Goal: Task Accomplishment & Management: Use online tool/utility

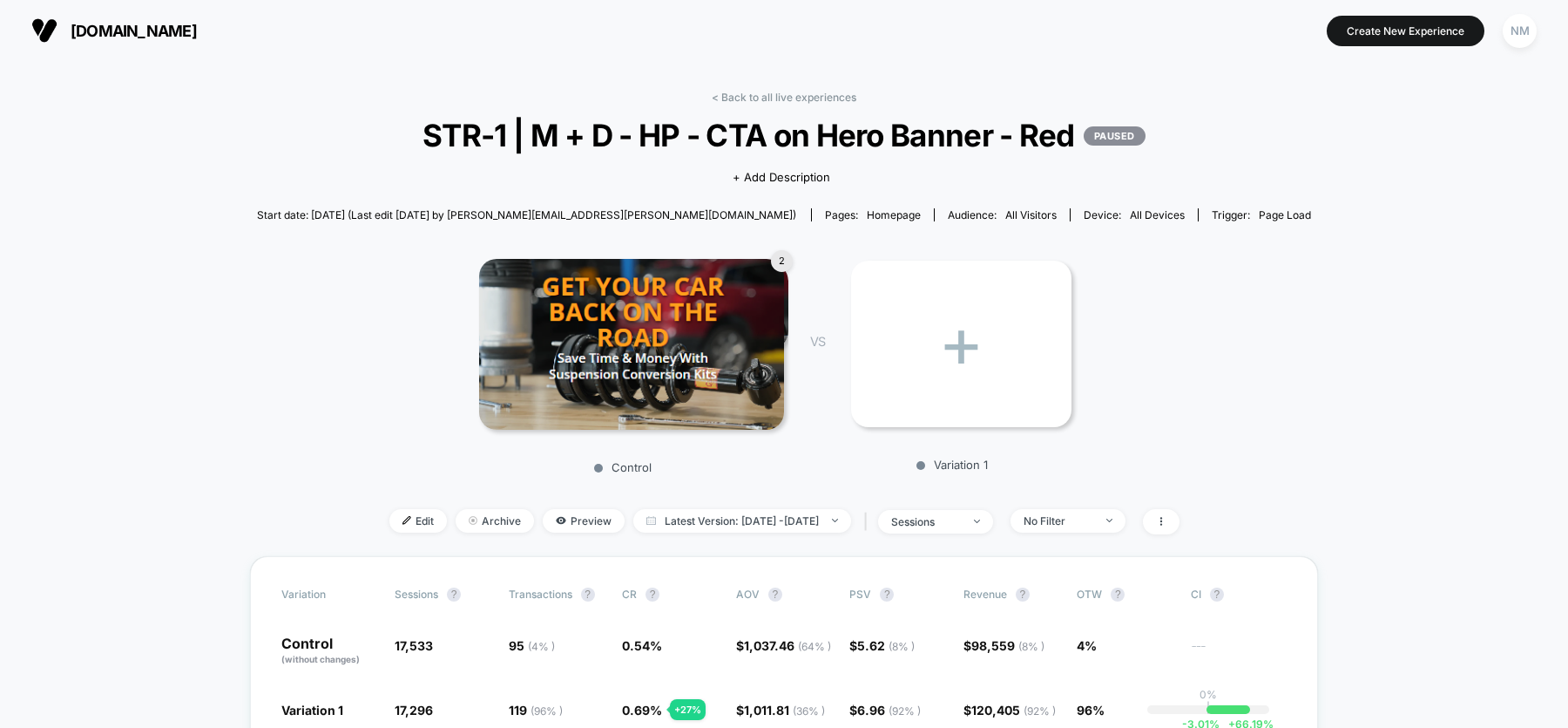
click at [817, 96] on link "< Back to all live experiences" at bounding box center [784, 96] width 144 height 13
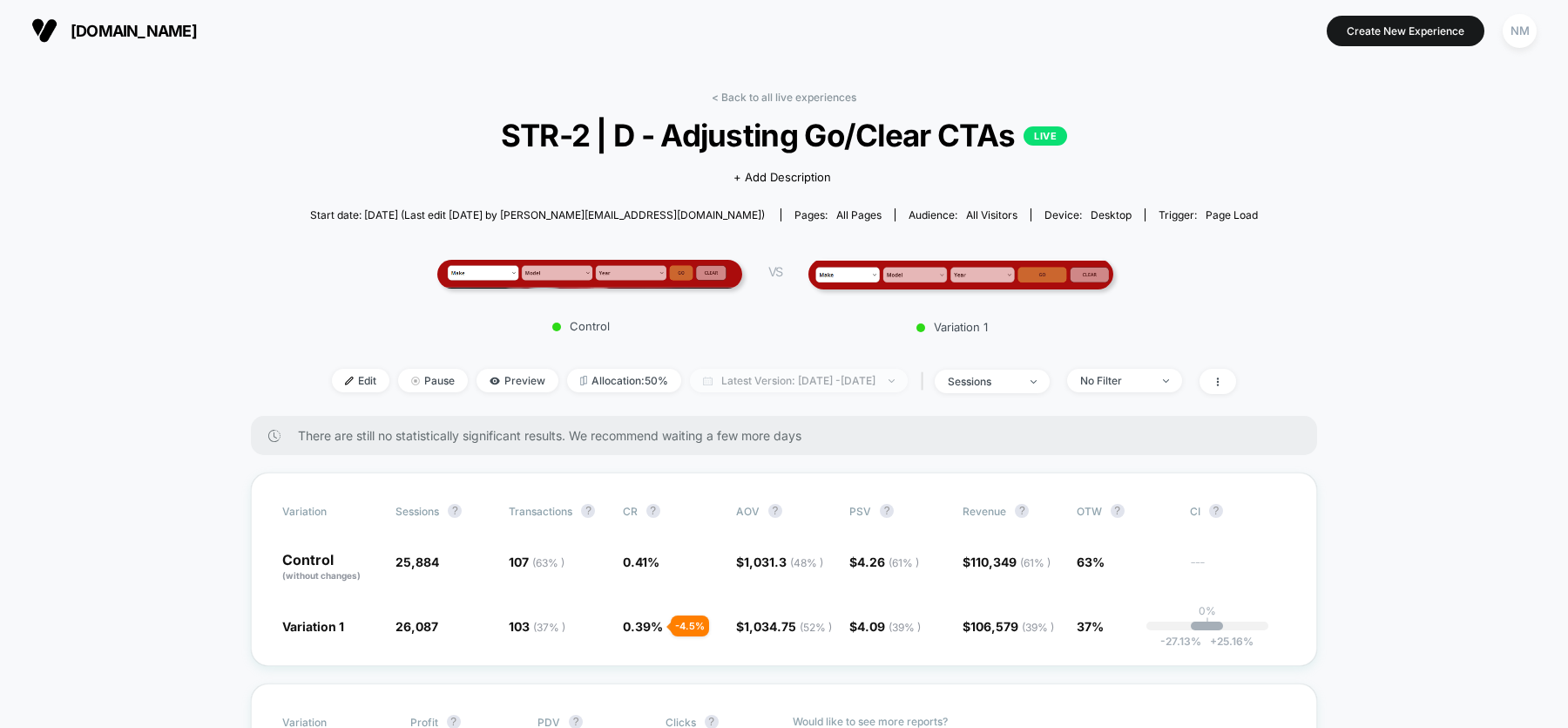
click at [776, 373] on span "Latest Version: Sep 17, 2025 - Oct 2, 2025" at bounding box center [799, 380] width 218 height 24
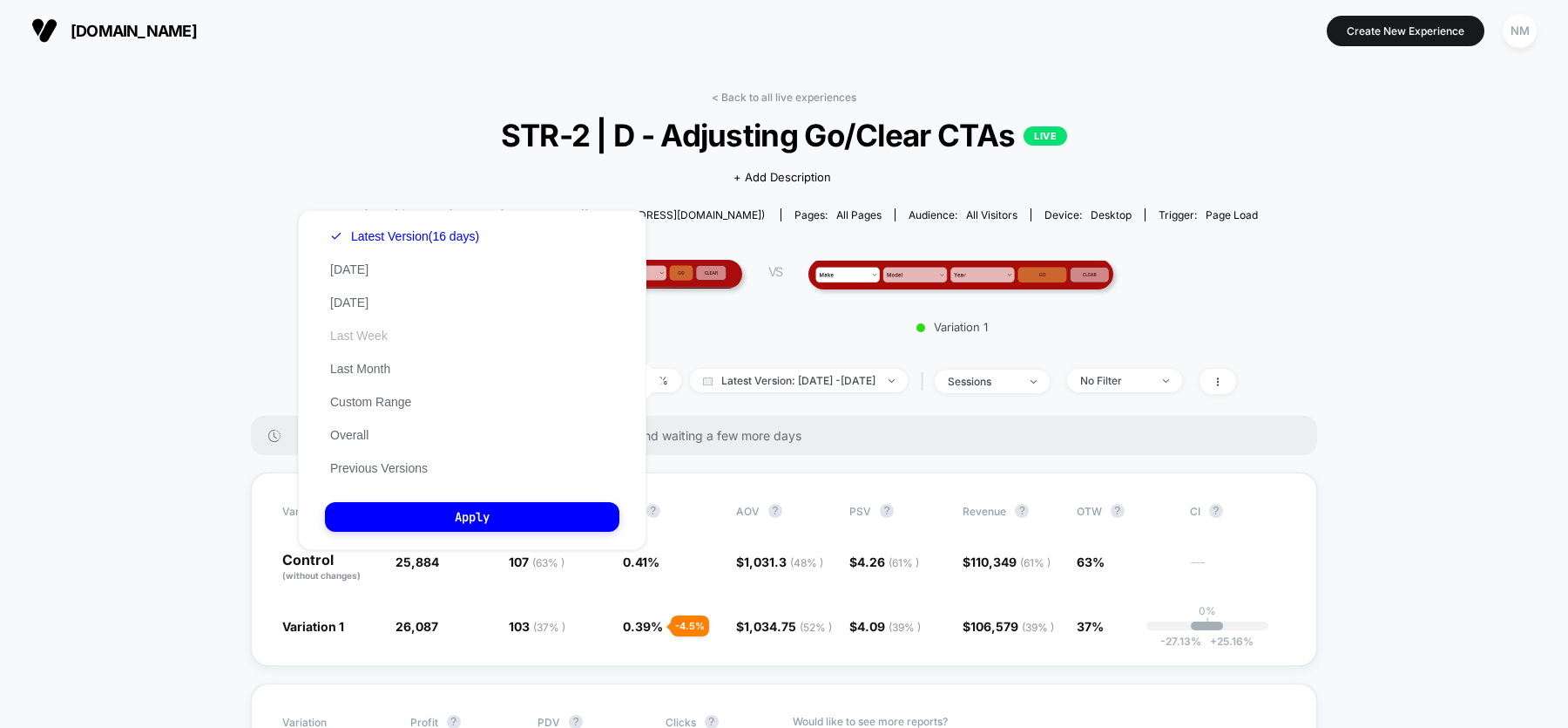
click at [375, 341] on button "Last Week" at bounding box center [358, 336] width 68 height 16
click at [444, 499] on div "Latest Version (16 days) Today Yesterday Last Week Last Month Custom Range Over…" at bounding box center [471, 380] width 349 height 340
click at [447, 516] on button "Apply" at bounding box center [472, 517] width 295 height 29
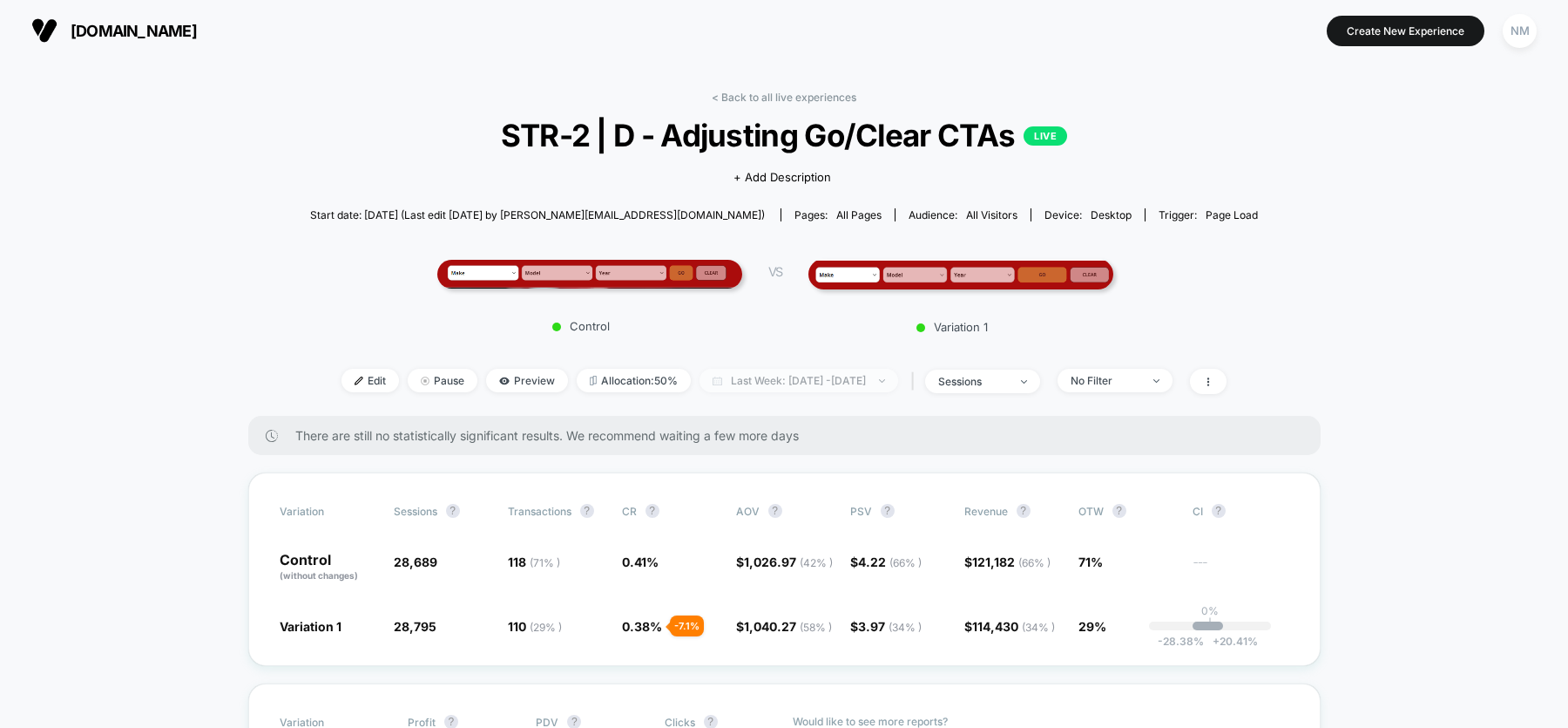
click at [801, 375] on span "Last Week: Sep 16, 2025 - Oct 2, 2025" at bounding box center [799, 380] width 198 height 24
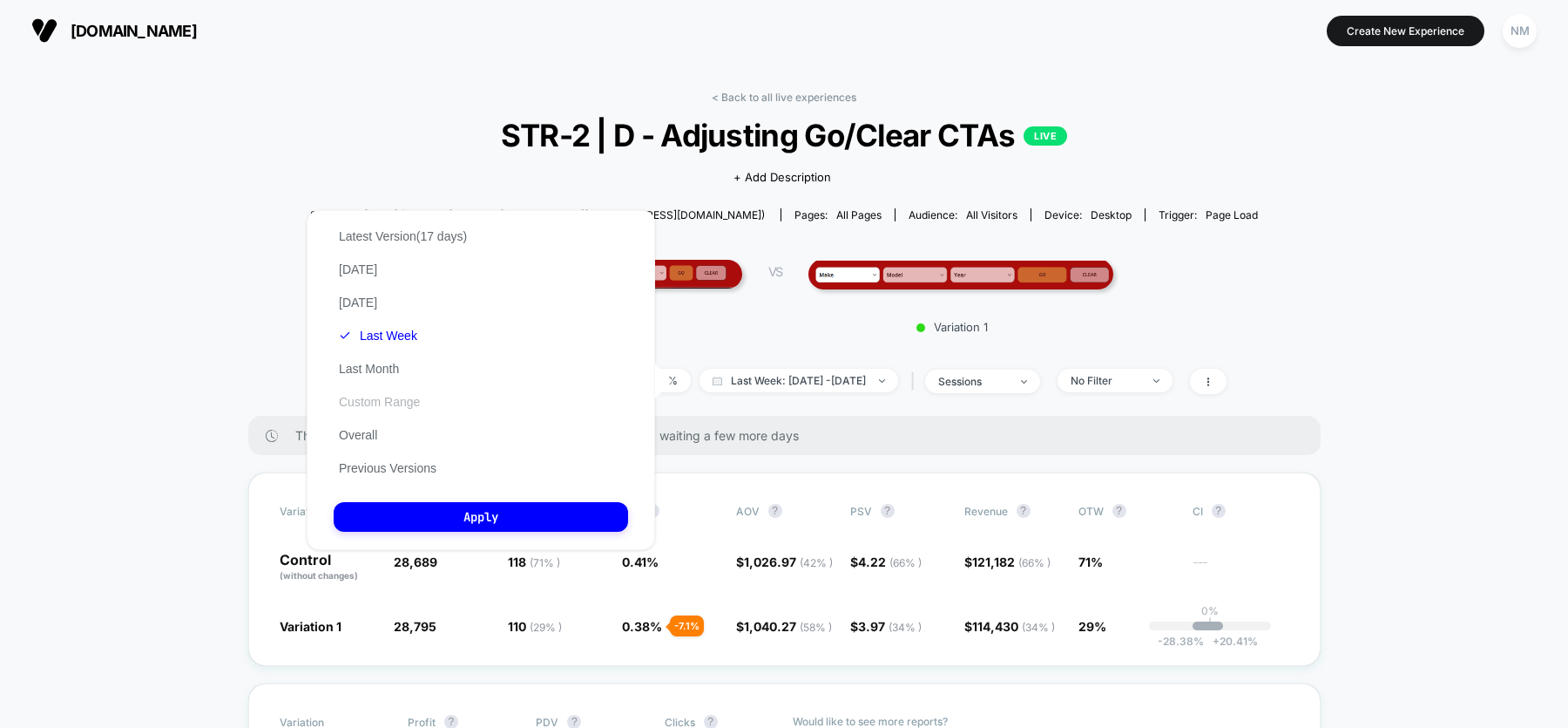
click at [375, 400] on button "Custom Range" at bounding box center [379, 402] width 91 height 16
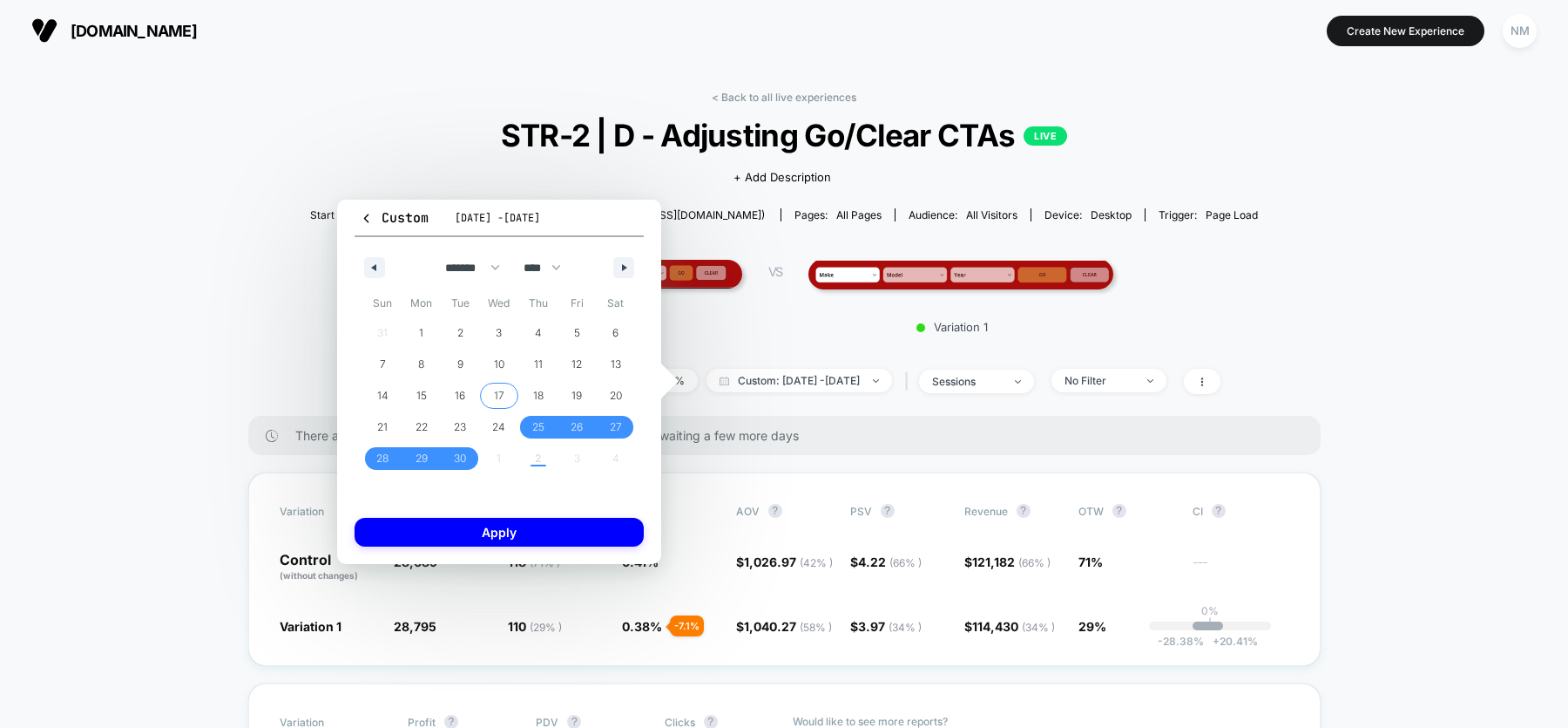
click at [500, 397] on span "17" at bounding box center [499, 396] width 11 height 31
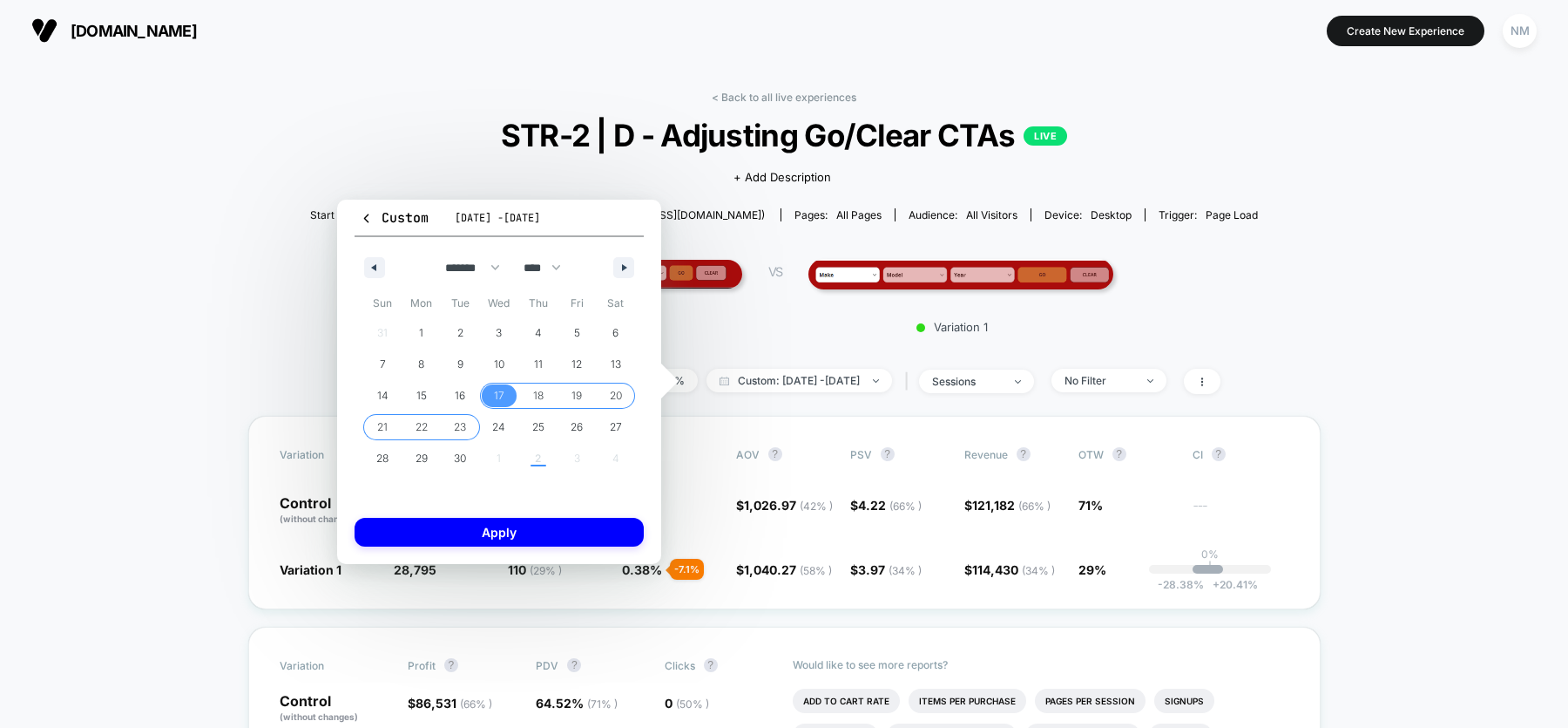
click at [454, 420] on span "23" at bounding box center [460, 427] width 12 height 31
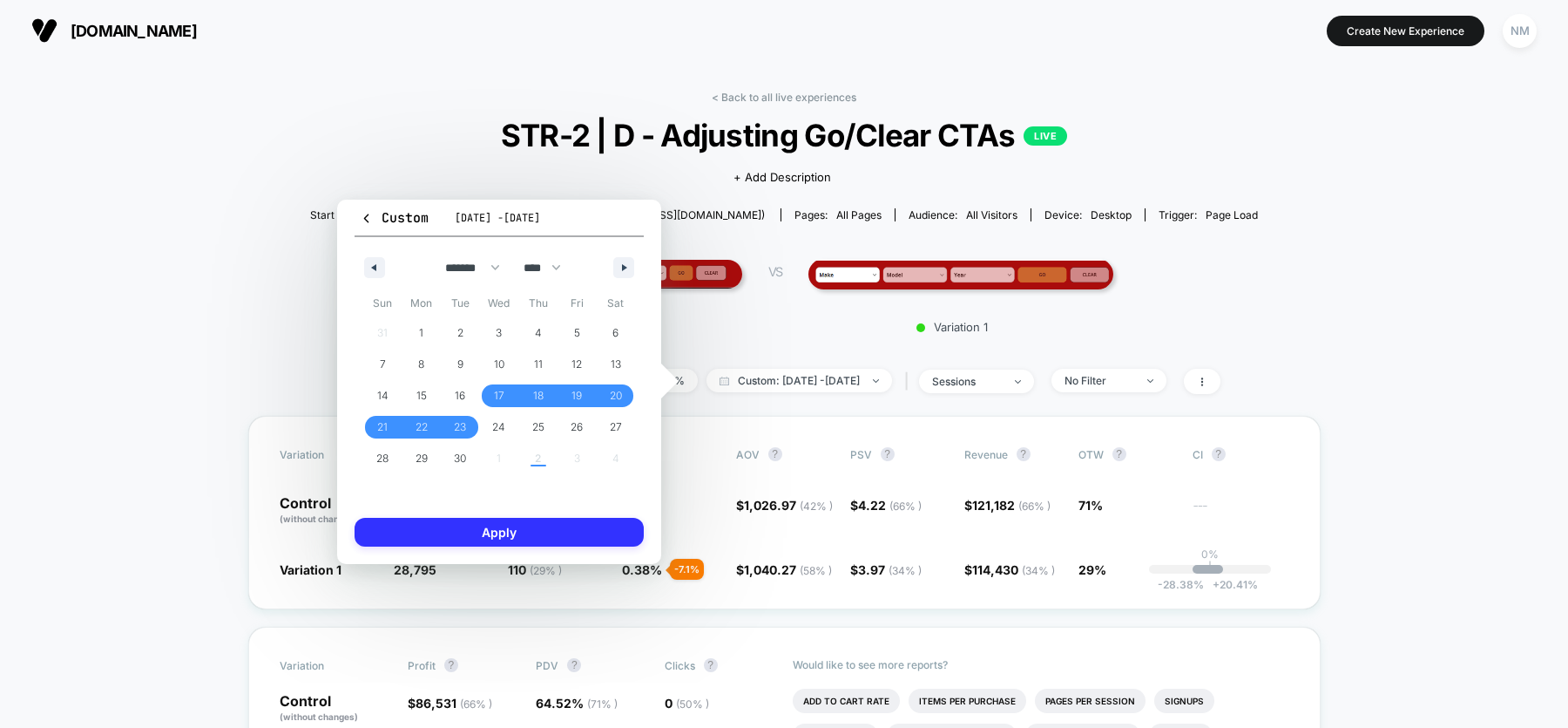
click at [508, 532] on button "Apply" at bounding box center [499, 532] width 290 height 28
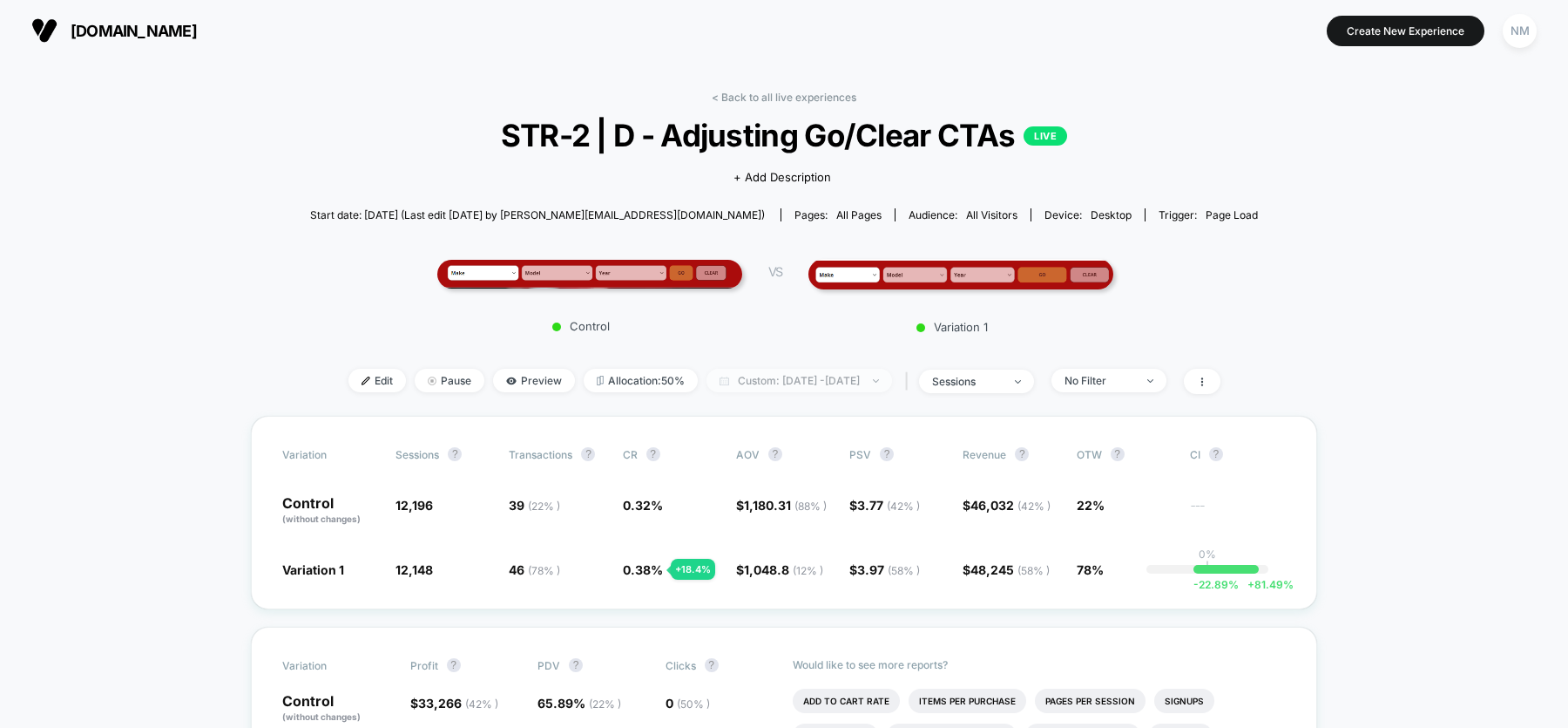
click at [777, 389] on span "Custom: Sep 17, 2025 - Sep 23, 2025" at bounding box center [799, 380] width 186 height 24
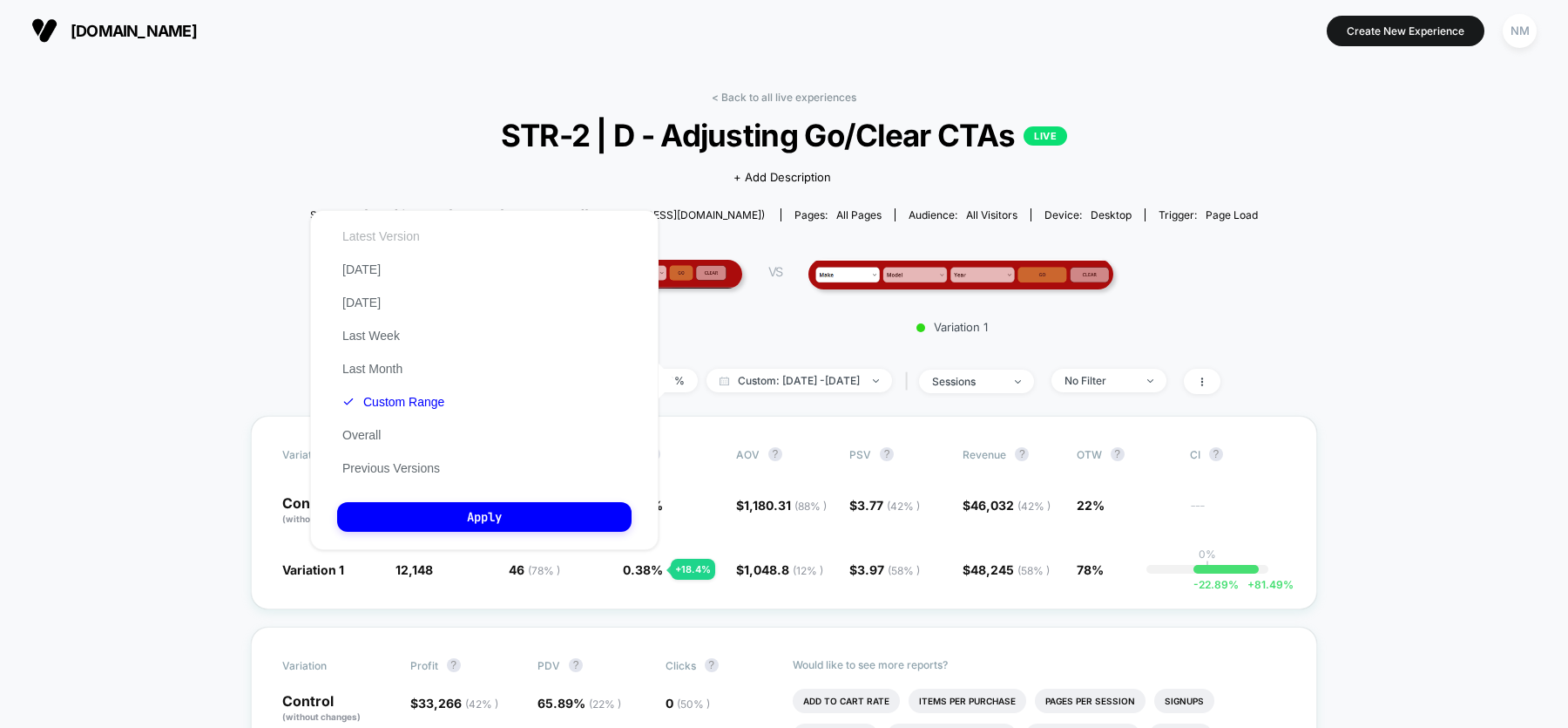
click at [394, 229] on button "Latest Version" at bounding box center [381, 236] width 88 height 16
click at [537, 509] on button "Apply" at bounding box center [484, 517] width 295 height 29
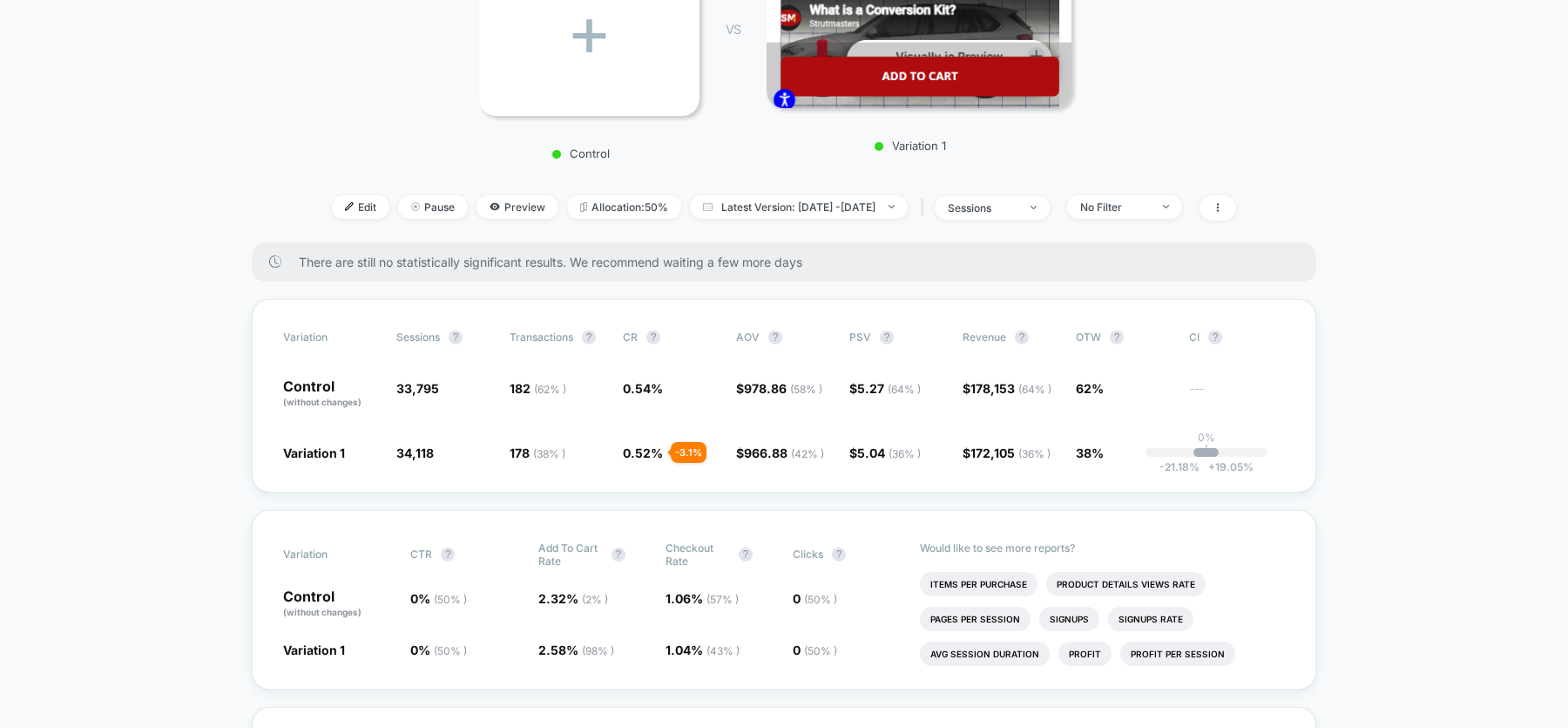
scroll to position [312, 0]
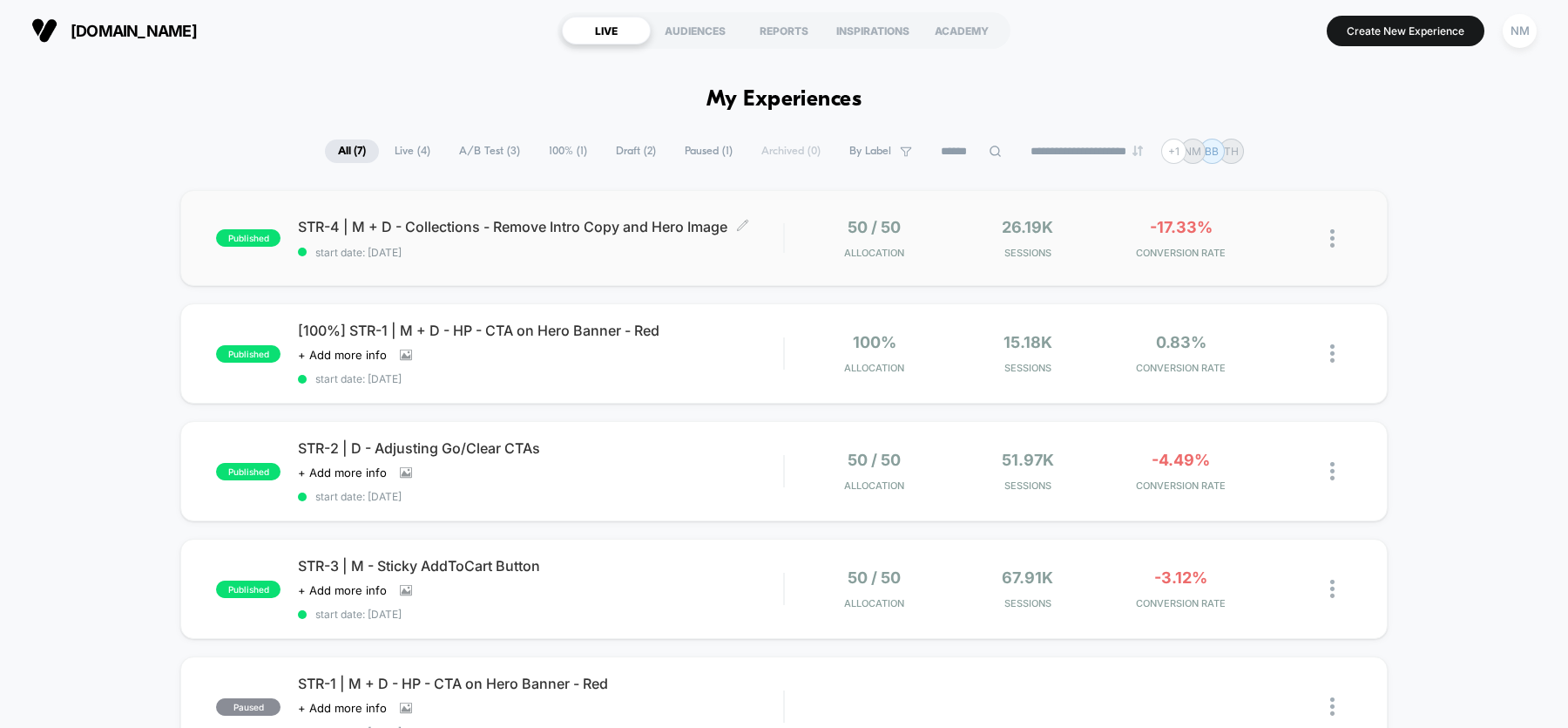
click at [501, 223] on span "STR-4 | M + D - Collections - Remove Intro Copy and Hero Image Click to edit ex…" at bounding box center [540, 227] width 485 height 18
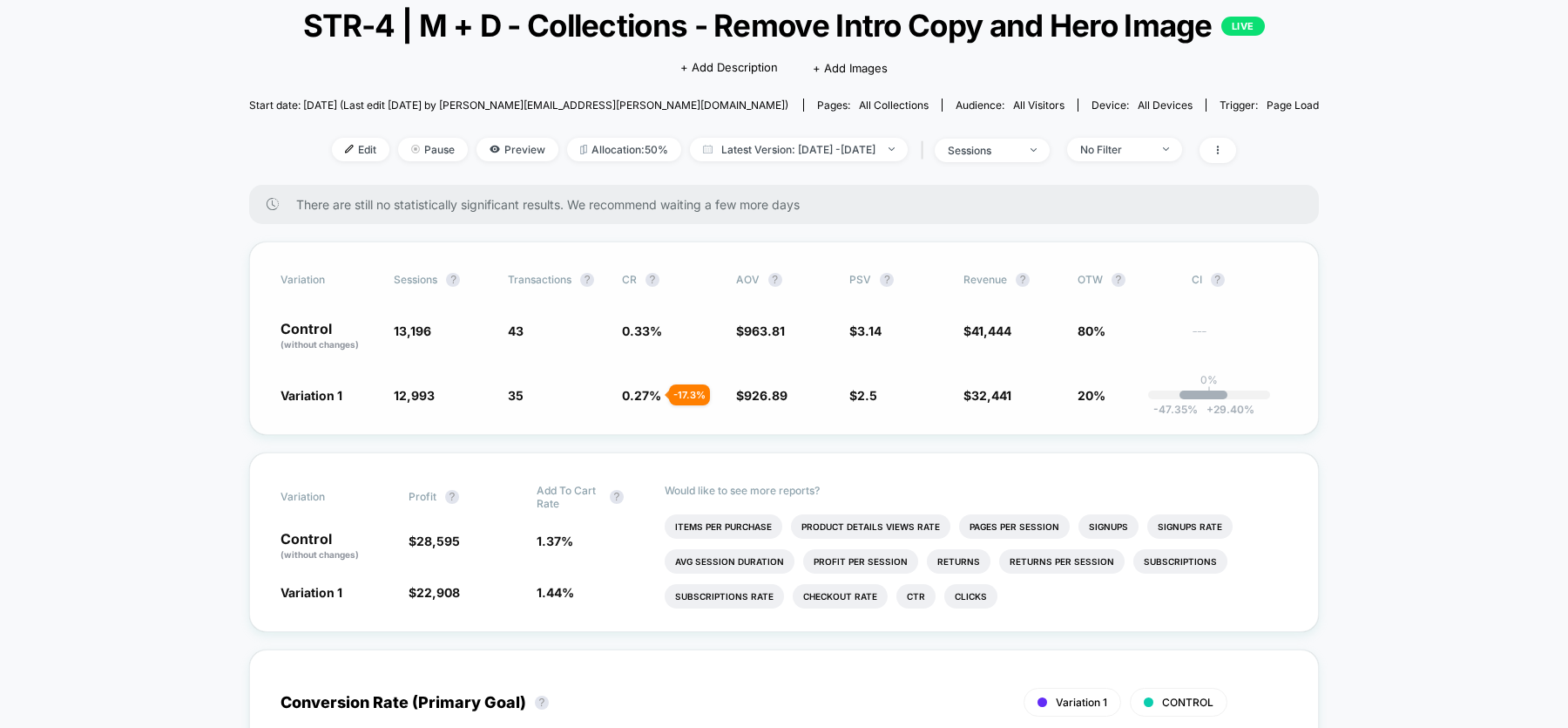
scroll to position [106, 0]
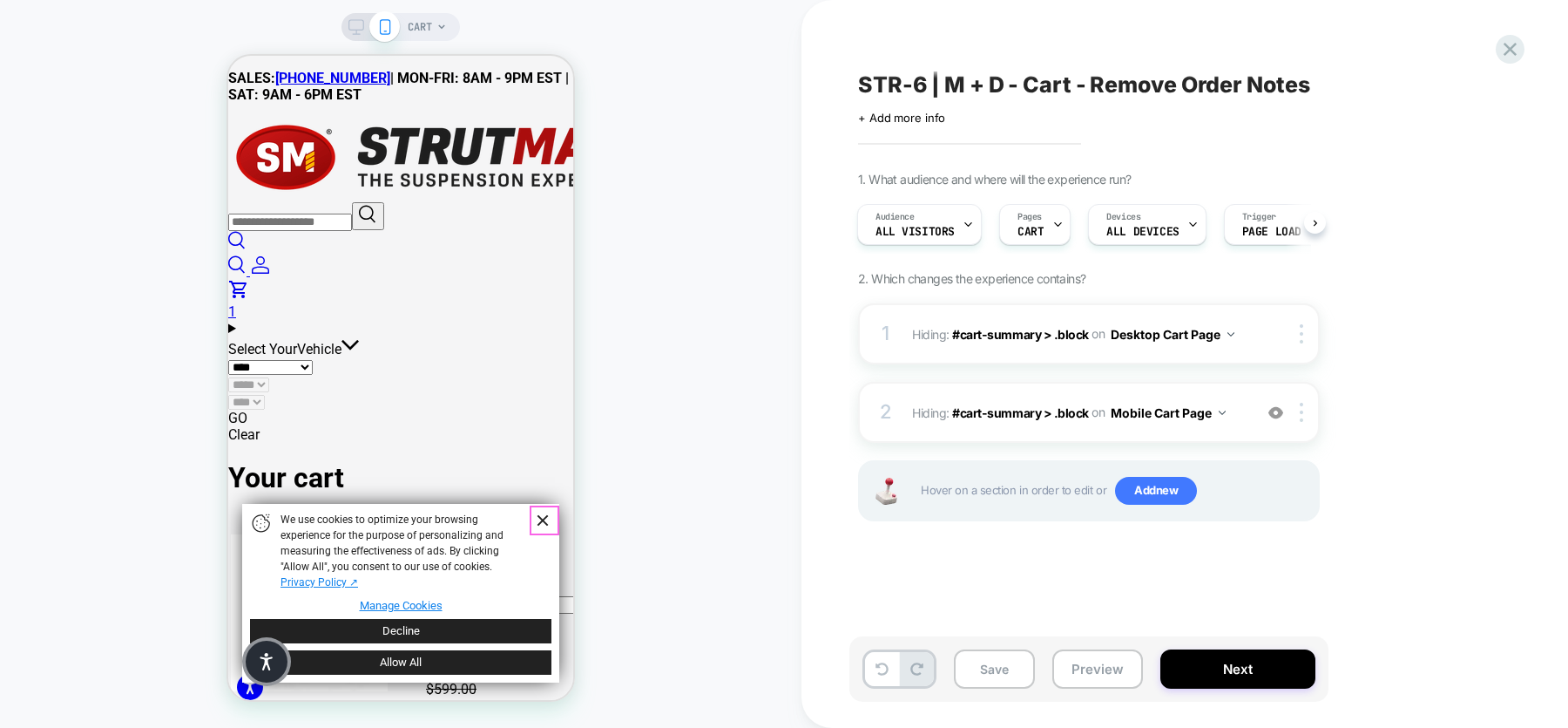
click at [542, 515] on link "Dismiss Banner" at bounding box center [542, 521] width 27 height 27
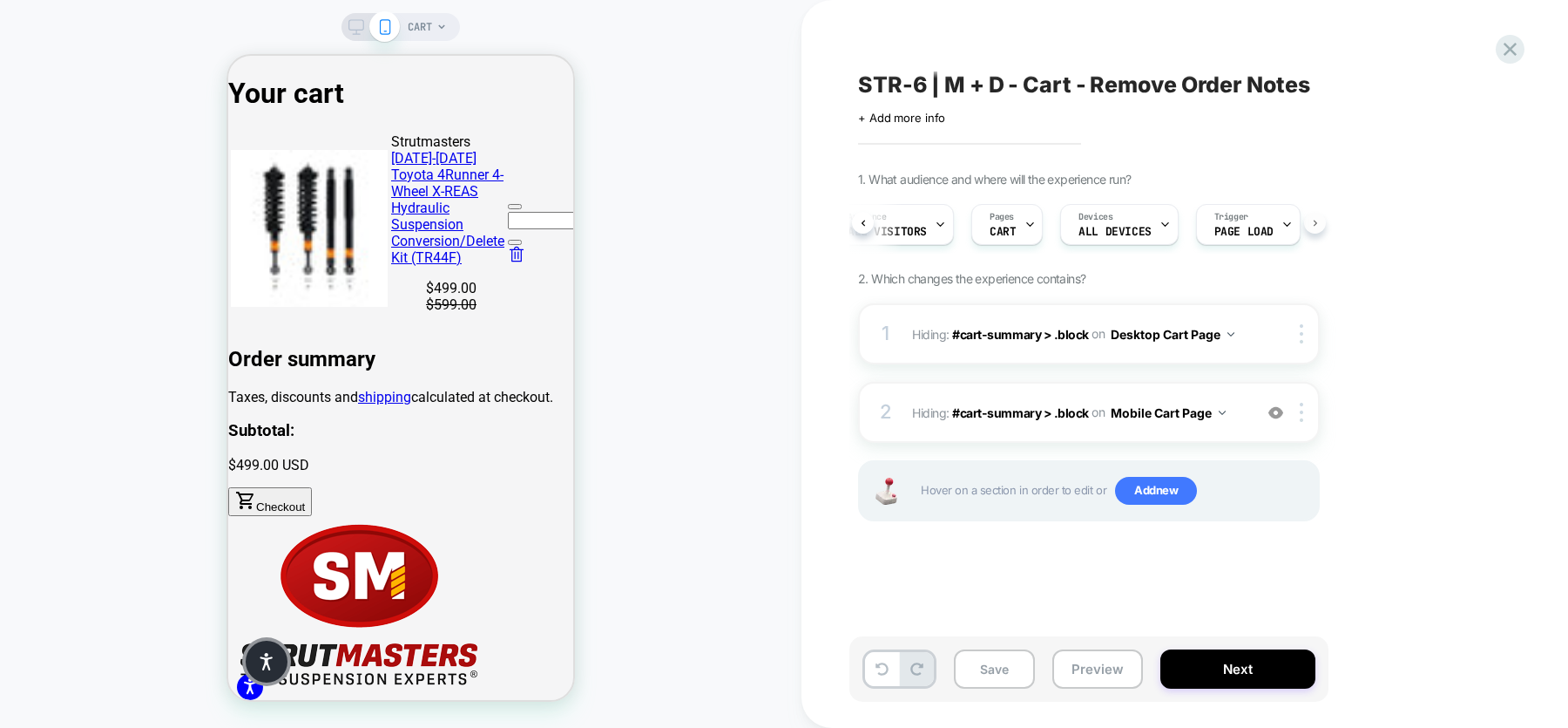
scroll to position [0, 36]
click at [1001, 669] on button "Save" at bounding box center [995, 669] width 81 height 39
click at [1251, 677] on button "Next" at bounding box center [1238, 669] width 155 height 39
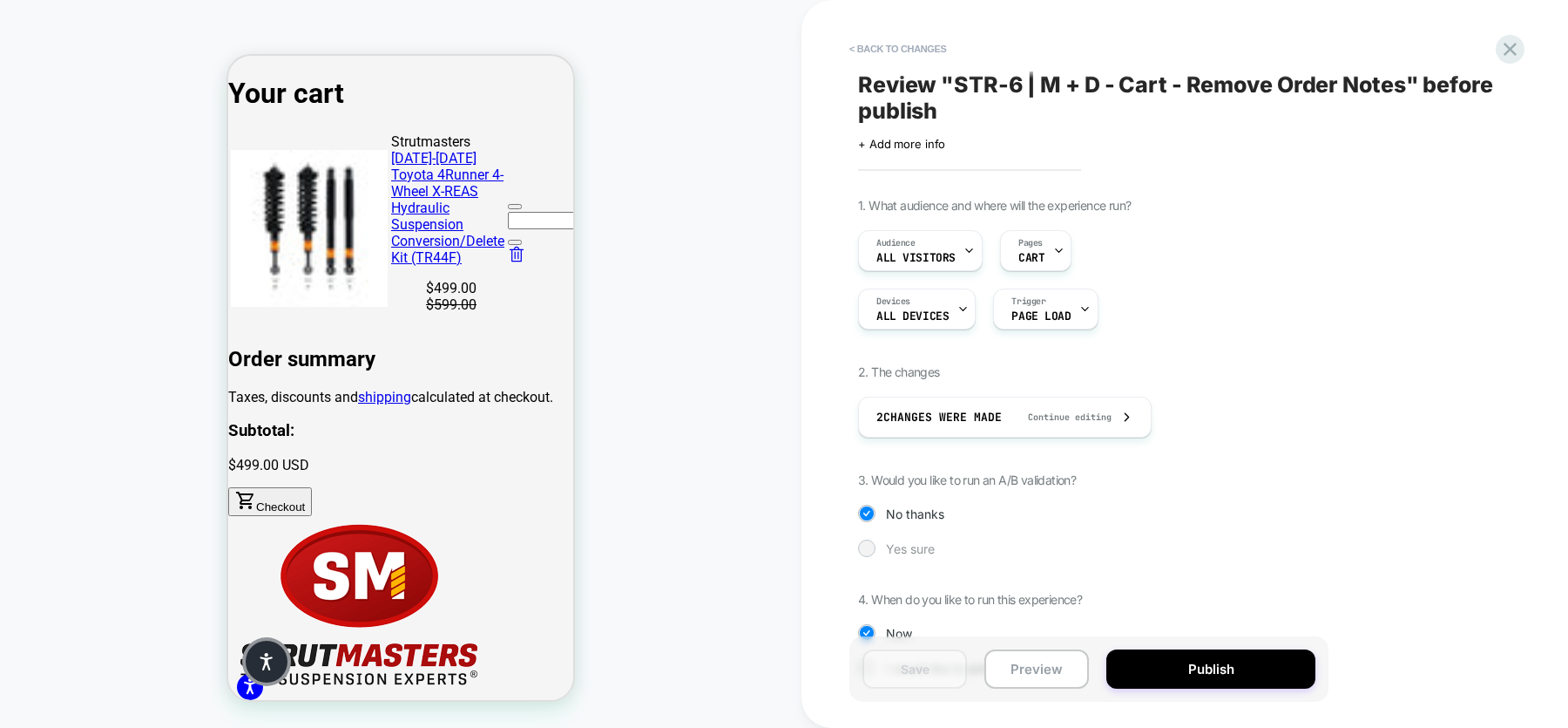
click at [902, 549] on span "Yes sure" at bounding box center [910, 548] width 49 height 15
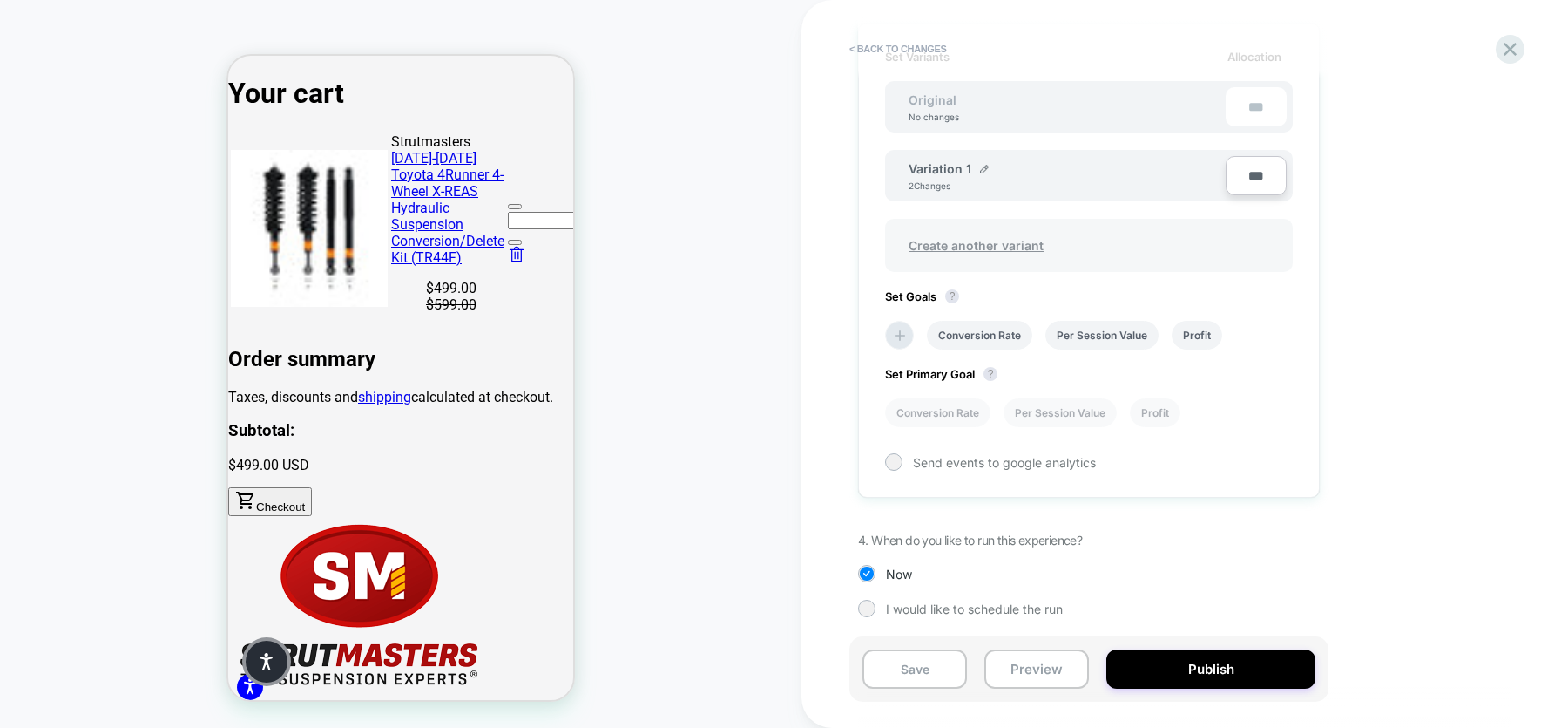
scroll to position [486, 0]
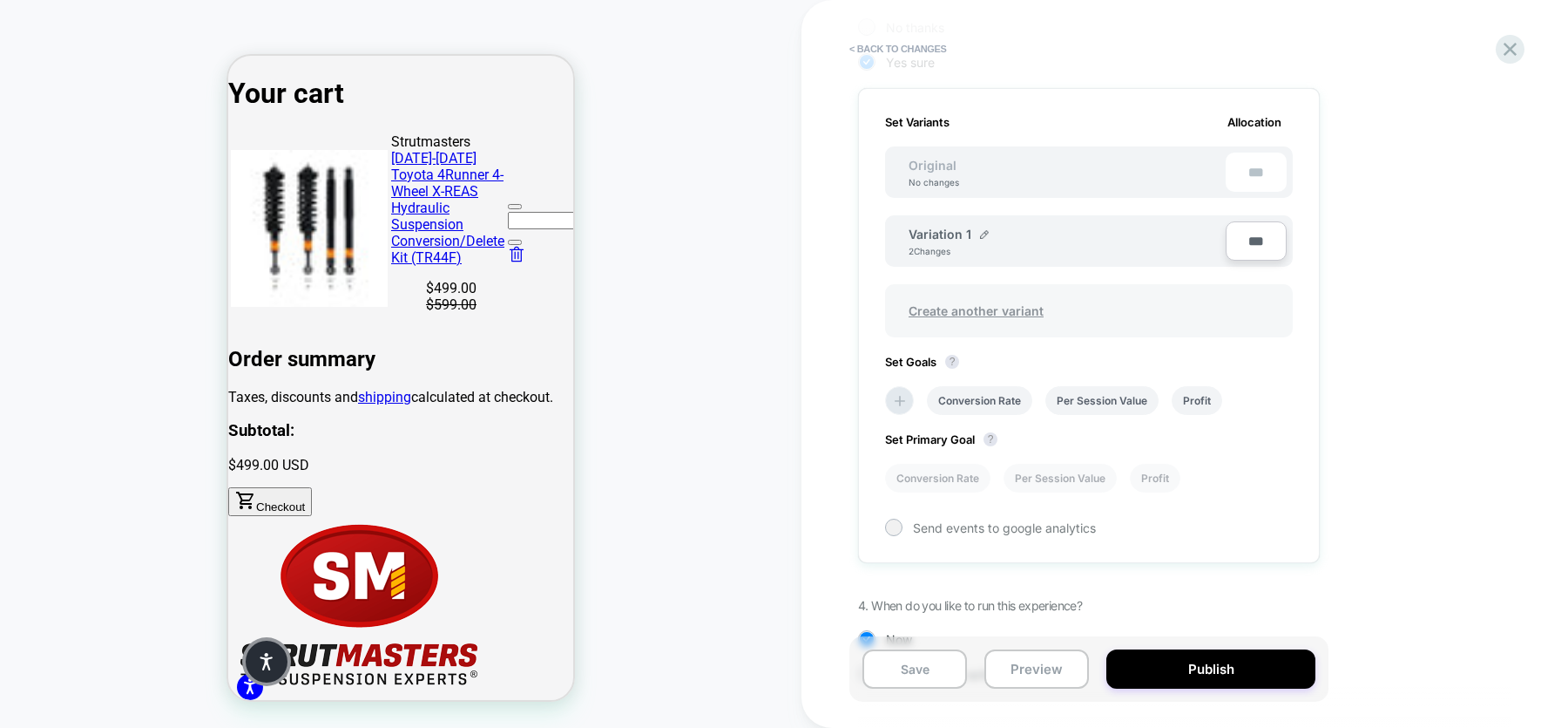
click at [995, 298] on span "Create another variant" at bounding box center [976, 310] width 170 height 41
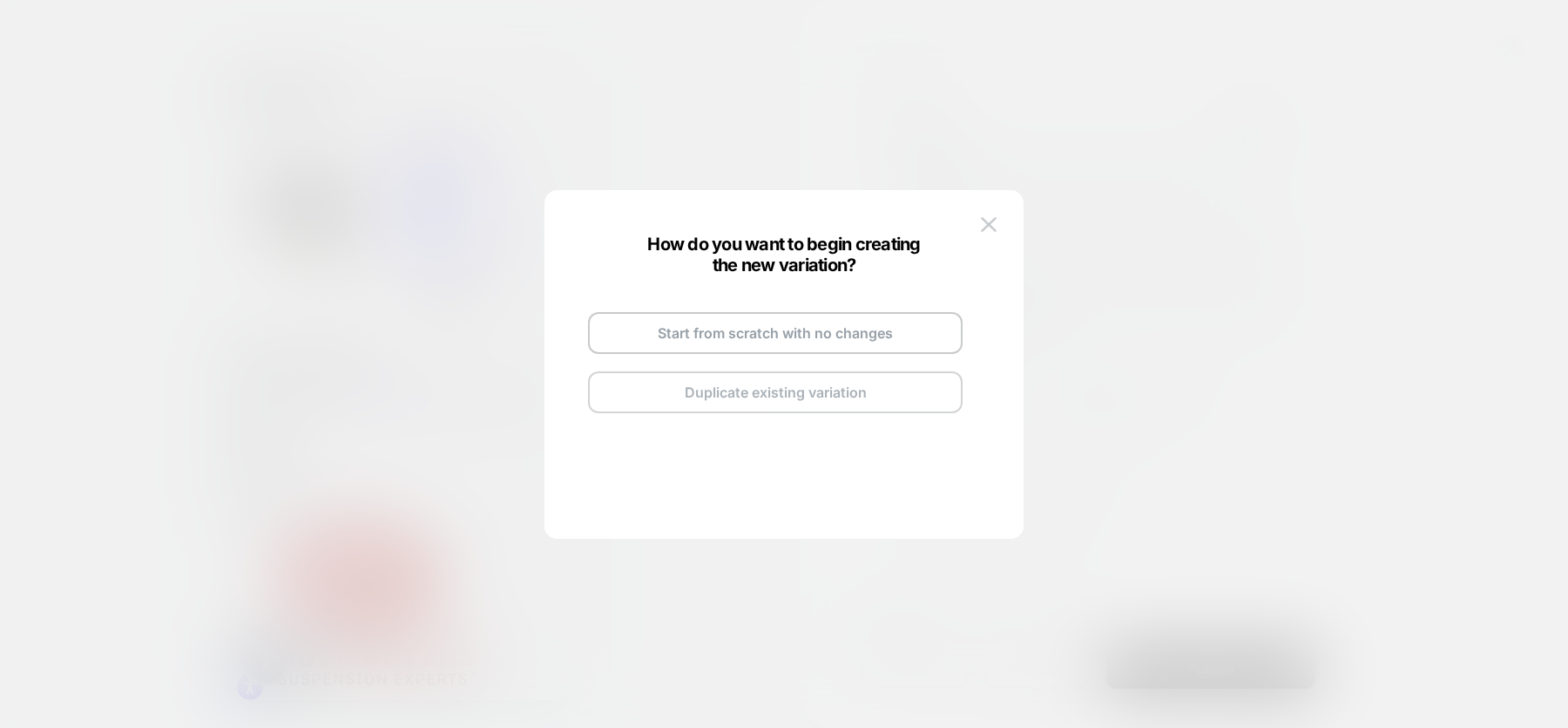
click at [845, 396] on button "Duplicate existing variation" at bounding box center [776, 392] width 375 height 42
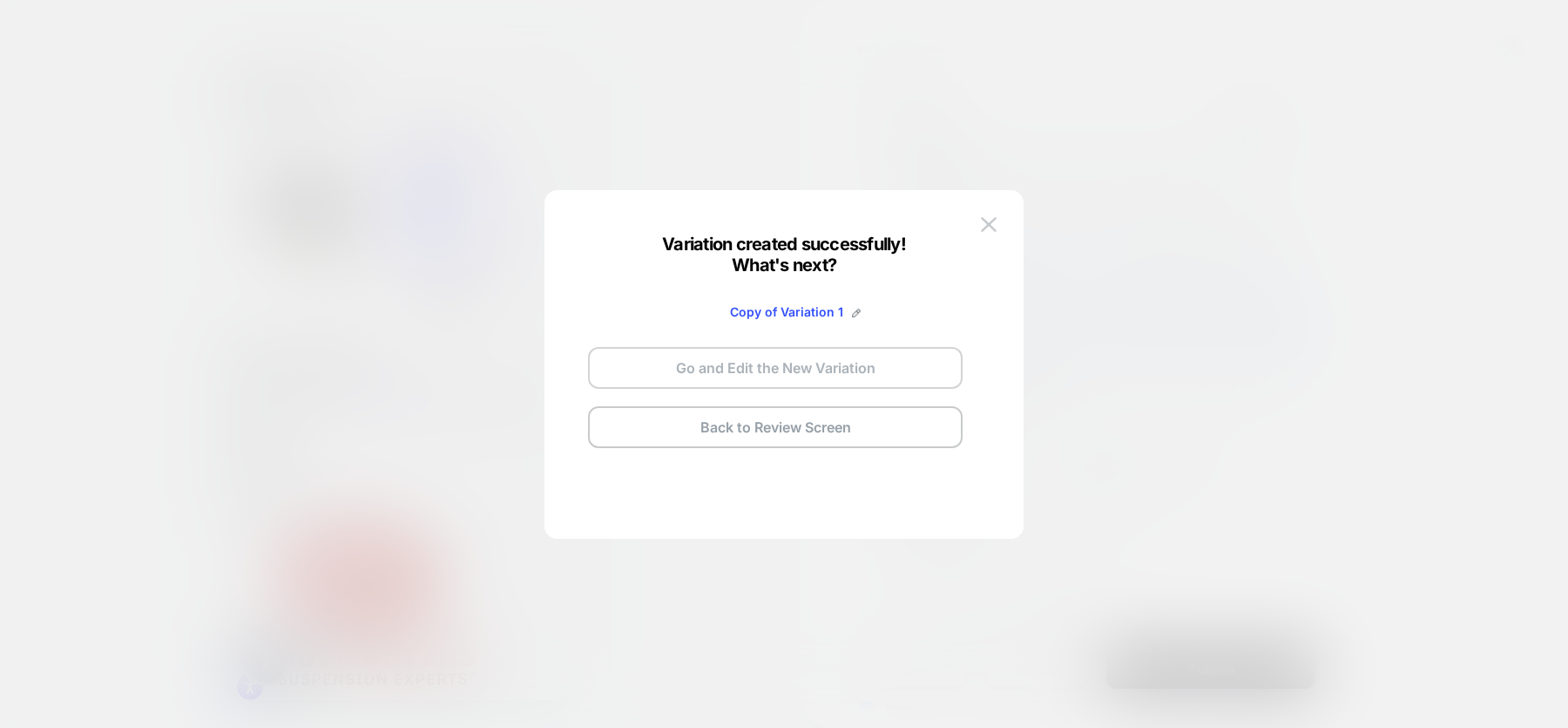
click at [841, 363] on button "Go and Edit the New Variation" at bounding box center [776, 367] width 375 height 42
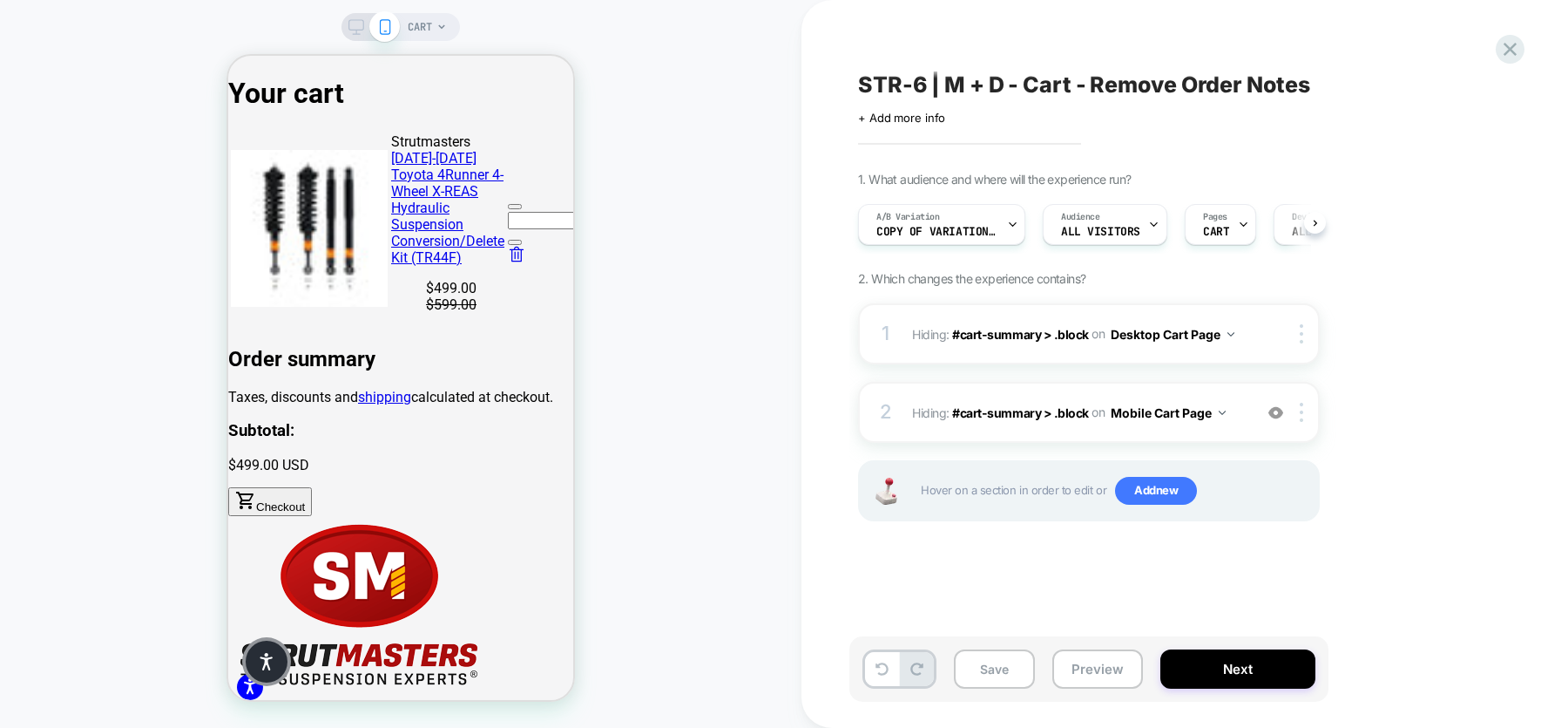
scroll to position [0, 1]
click at [411, 406] on link "shipping" at bounding box center [385, 397] width 53 height 17
click at [426, 460] on div at bounding box center [435, 465] width 56 height 20
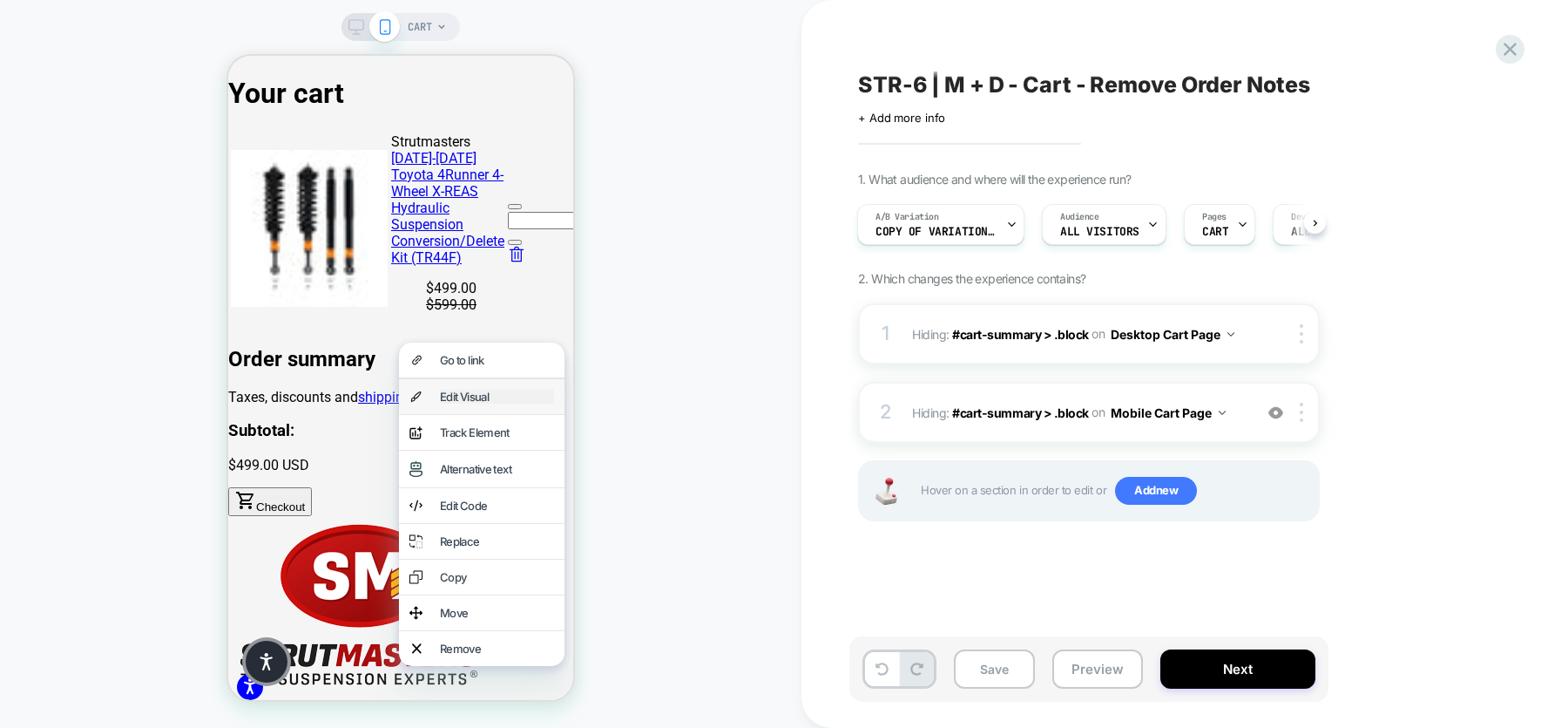
click at [453, 395] on div "Edit Visual" at bounding box center [497, 397] width 114 height 14
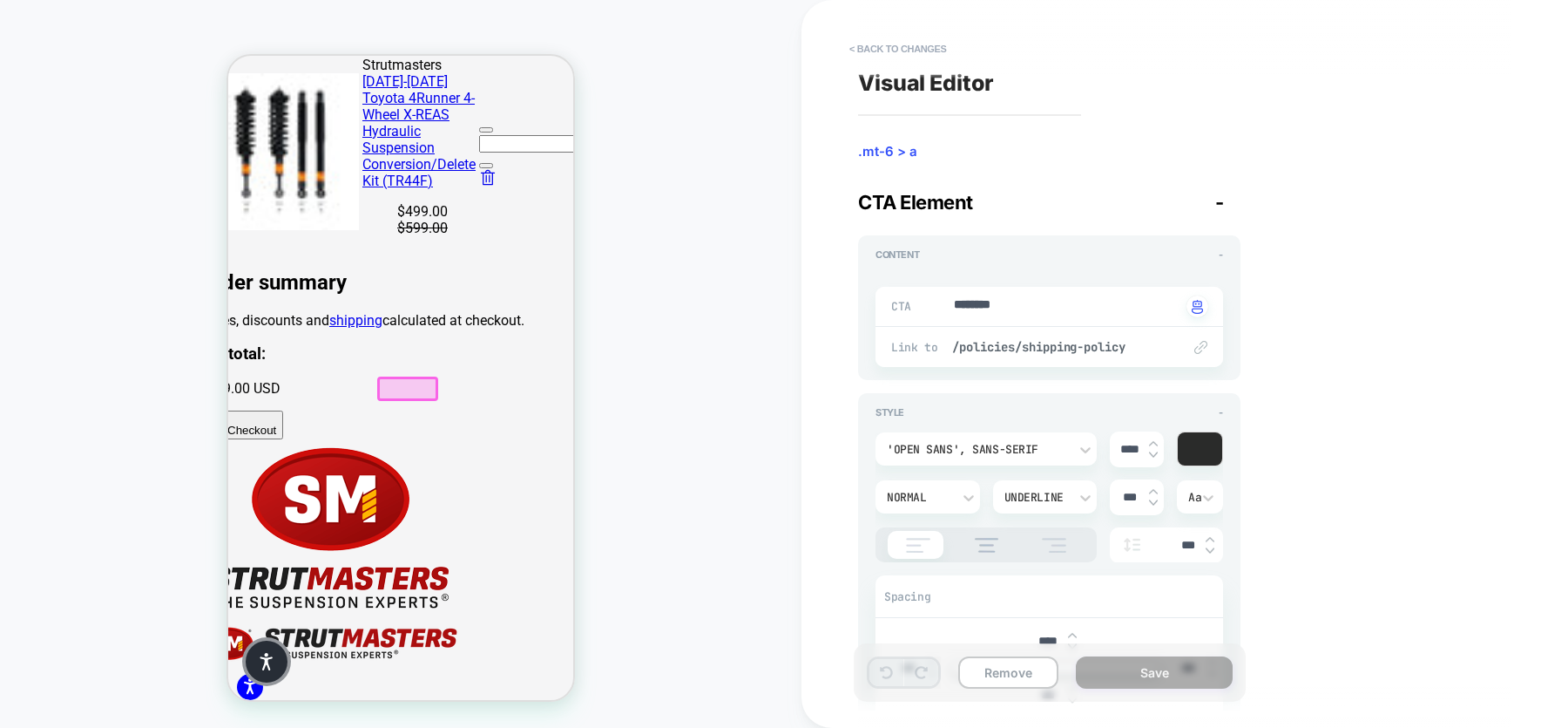
scroll to position [469, 32]
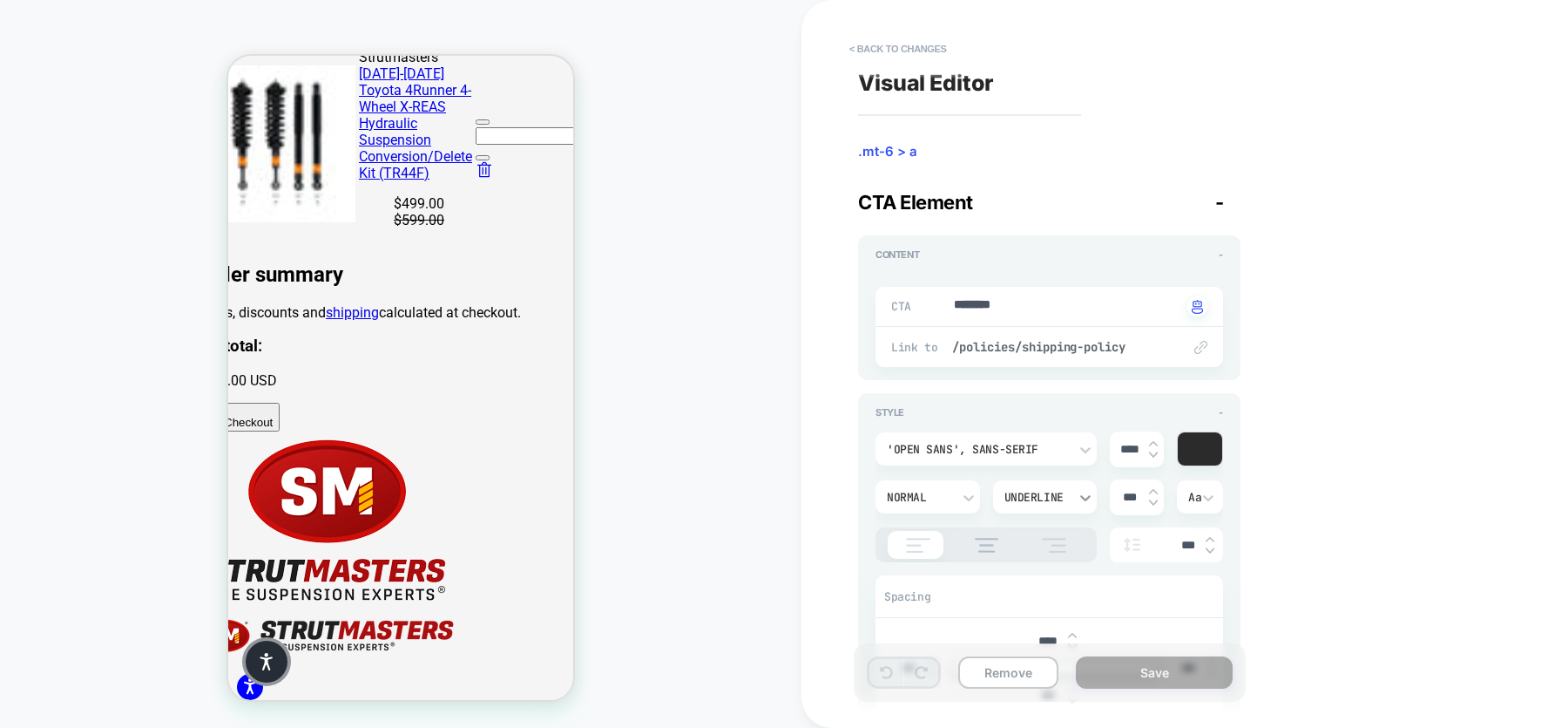
click at [1081, 492] on icon at bounding box center [1086, 498] width 18 height 18
click at [1030, 321] on div "None" at bounding box center [1044, 324] width 89 height 36
click at [1079, 342] on span "/policies/shipping-policy" at bounding box center [1058, 347] width 212 height 16
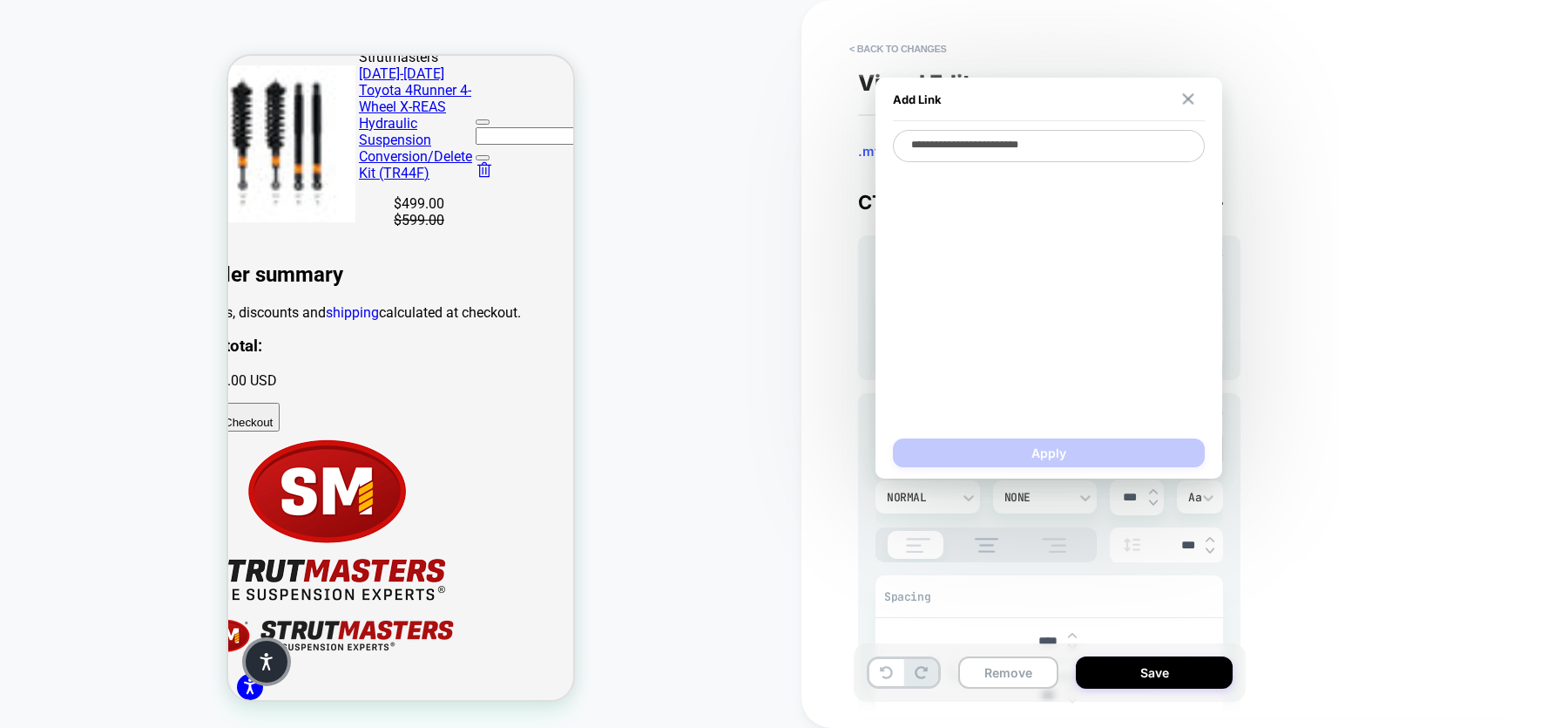
click at [1190, 96] on img at bounding box center [1188, 99] width 12 height 12
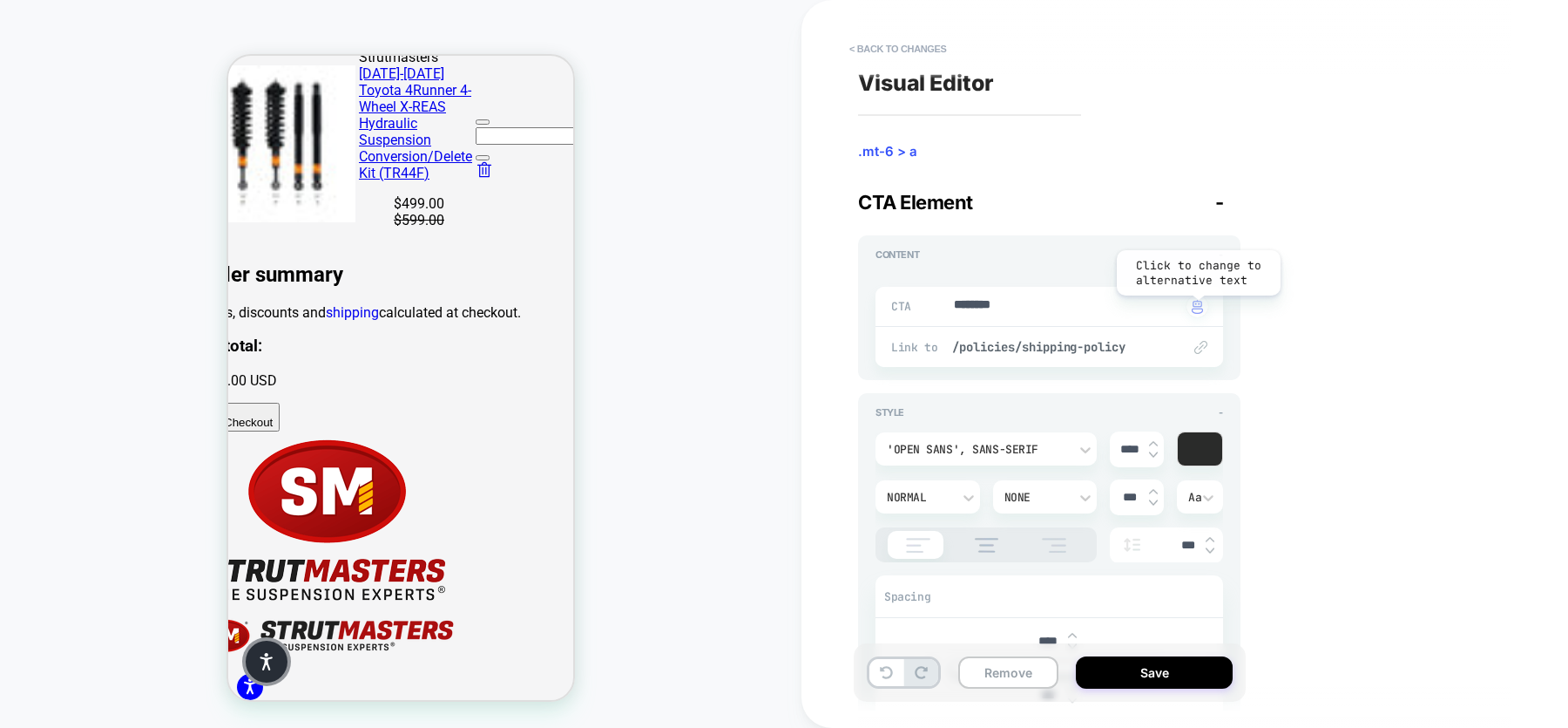
click at [1197, 307] on img "button" at bounding box center [1198, 307] width 12 height 14
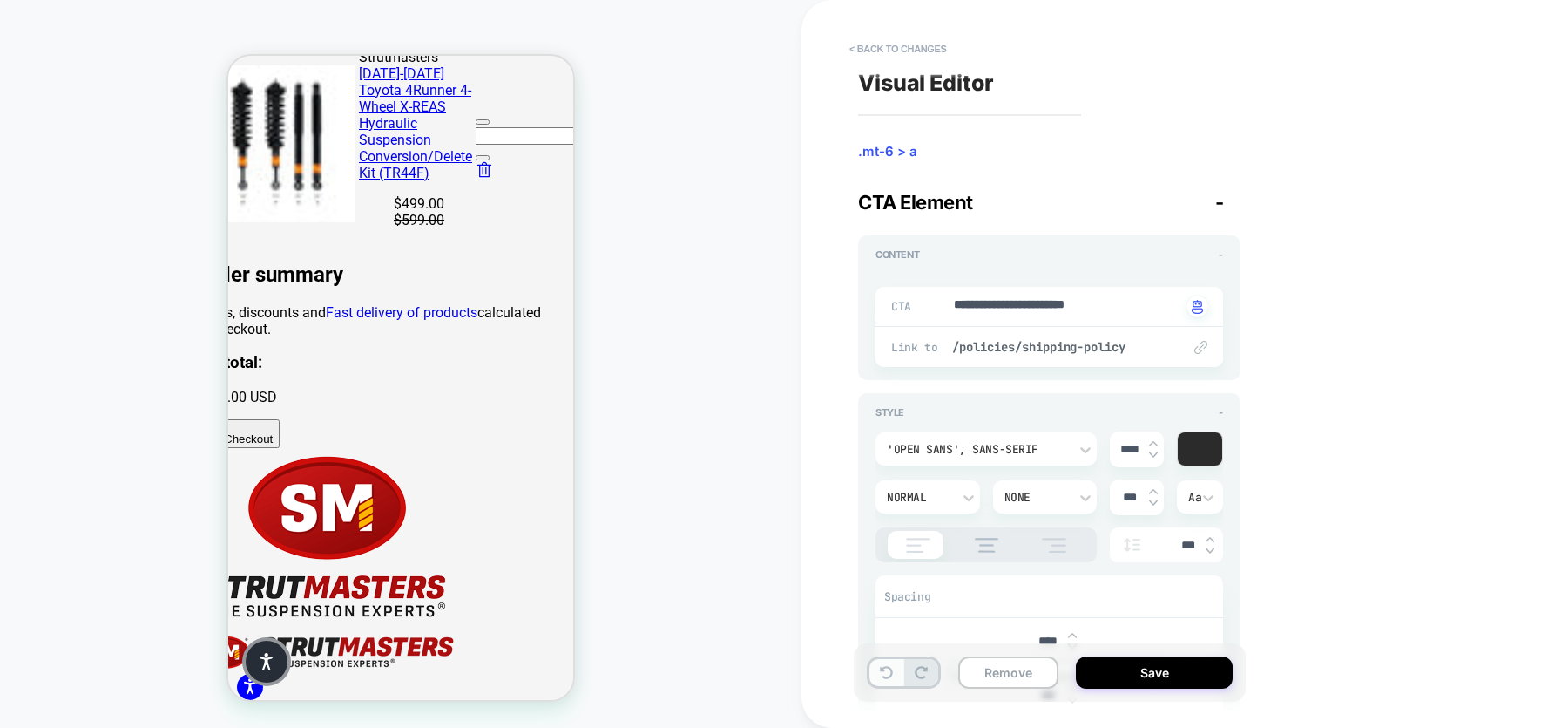
click at [886, 662] on button at bounding box center [887, 673] width 34 height 28
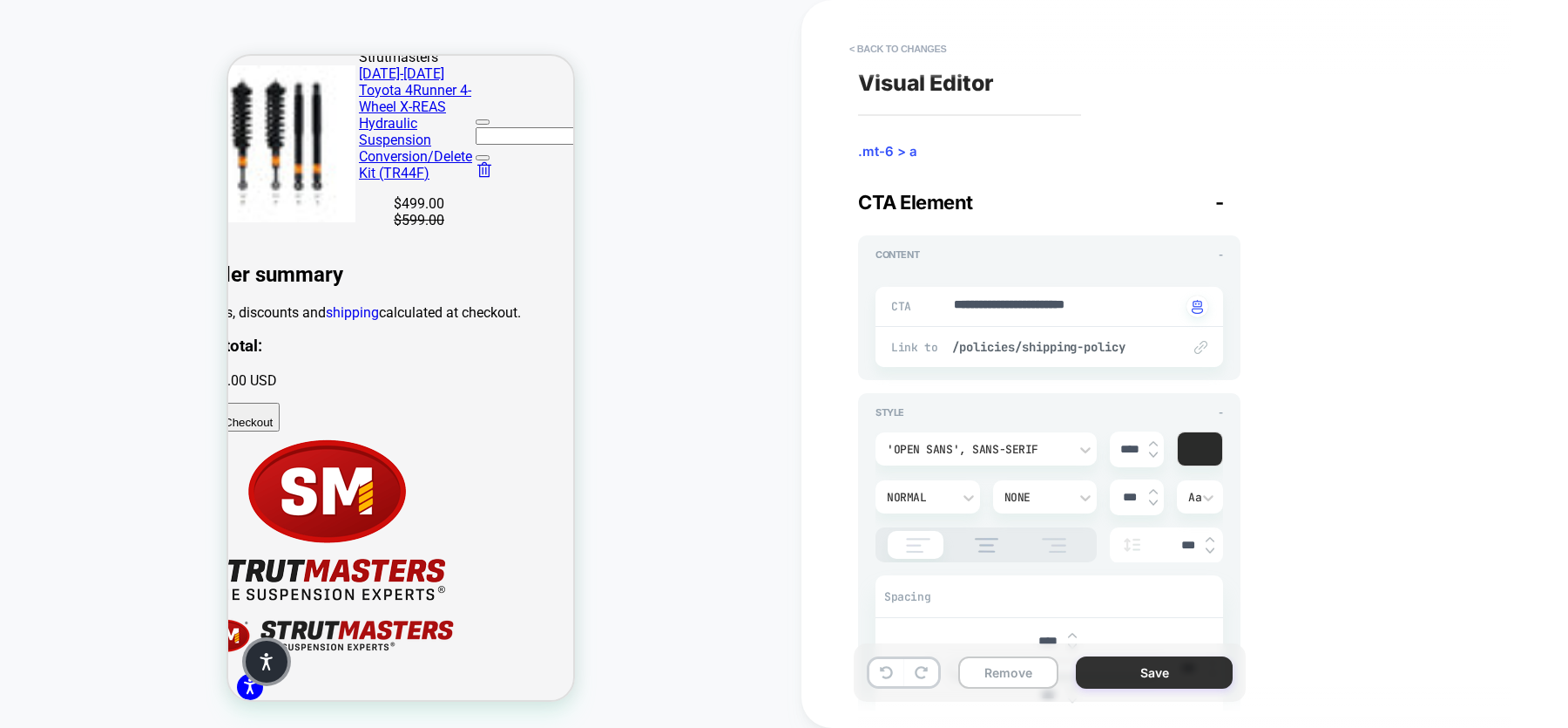
click at [1128, 676] on button "Save" at bounding box center [1155, 672] width 157 height 32
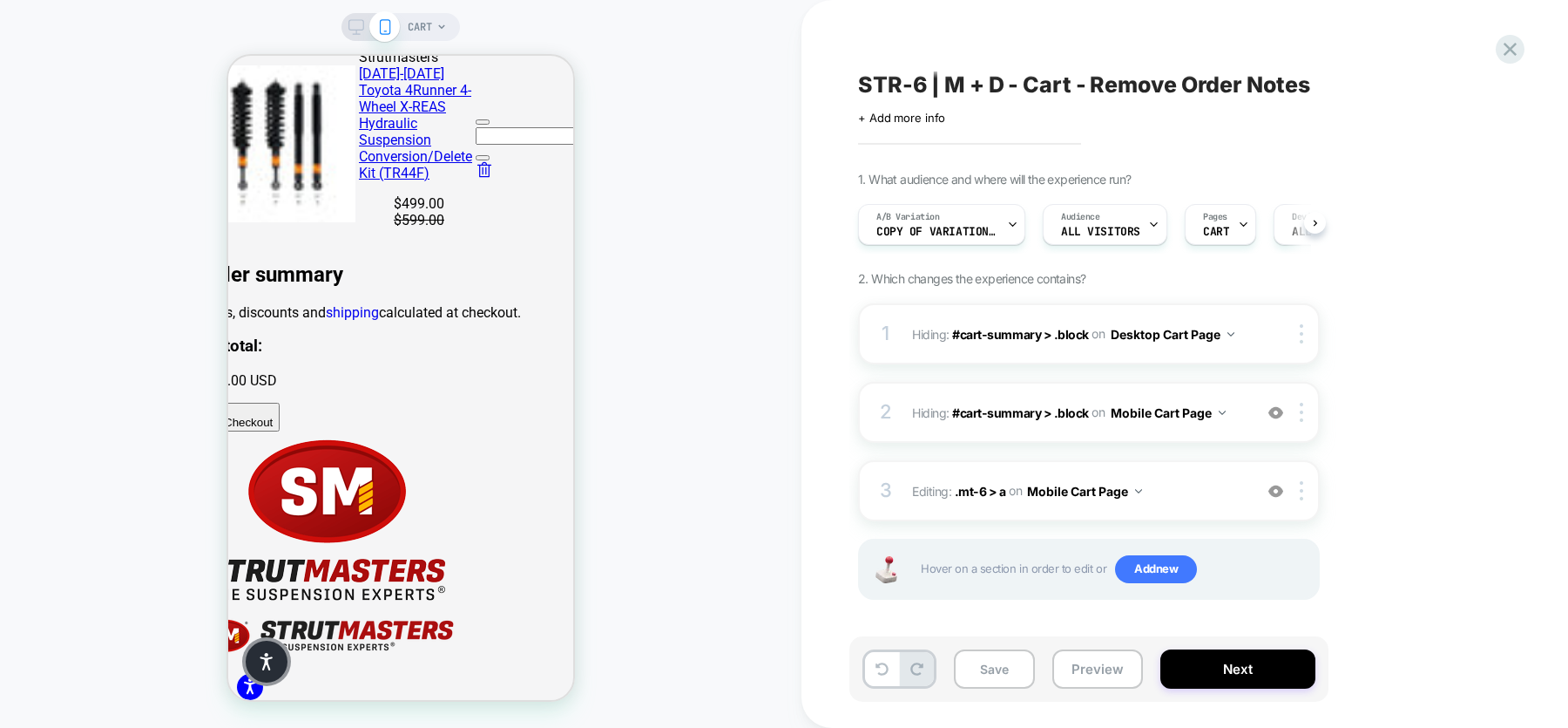
scroll to position [0, 1]
click at [1304, 490] on div at bounding box center [1304, 491] width 28 height 20
click at [1414, 442] on div "1. What audience and where will the experience run? A/B Variation Copy of Varia…" at bounding box center [1176, 408] width 636 height 472
click at [1306, 479] on div at bounding box center [1304, 489] width 28 height 20
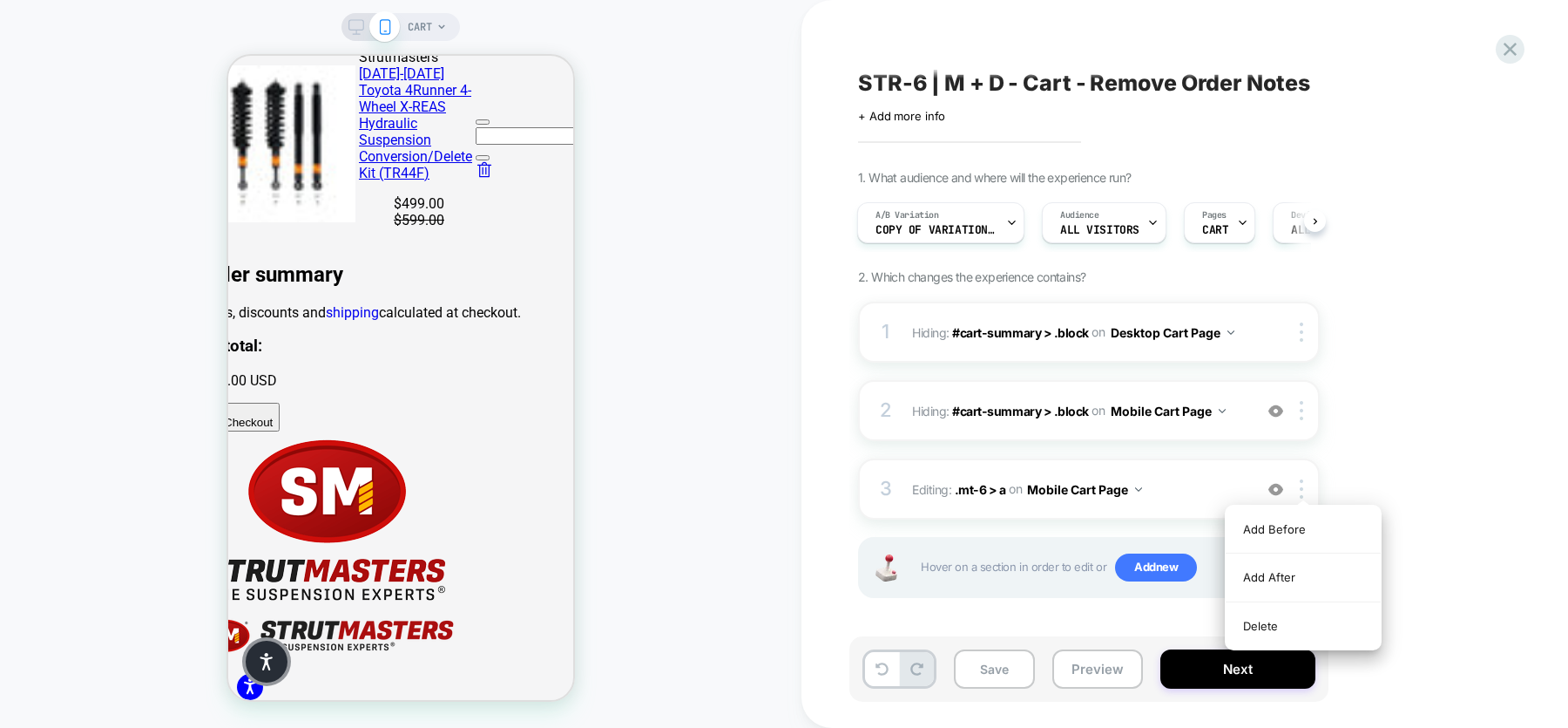
click at [1395, 476] on div "1. What audience and where will the experience run? A/B Variation Copy of Varia…" at bounding box center [1176, 406] width 636 height 472
click at [1187, 480] on span "Editing : .mt-6 > a .mt-6 > a on Mobile Cart Page" at bounding box center [1078, 489] width 332 height 26
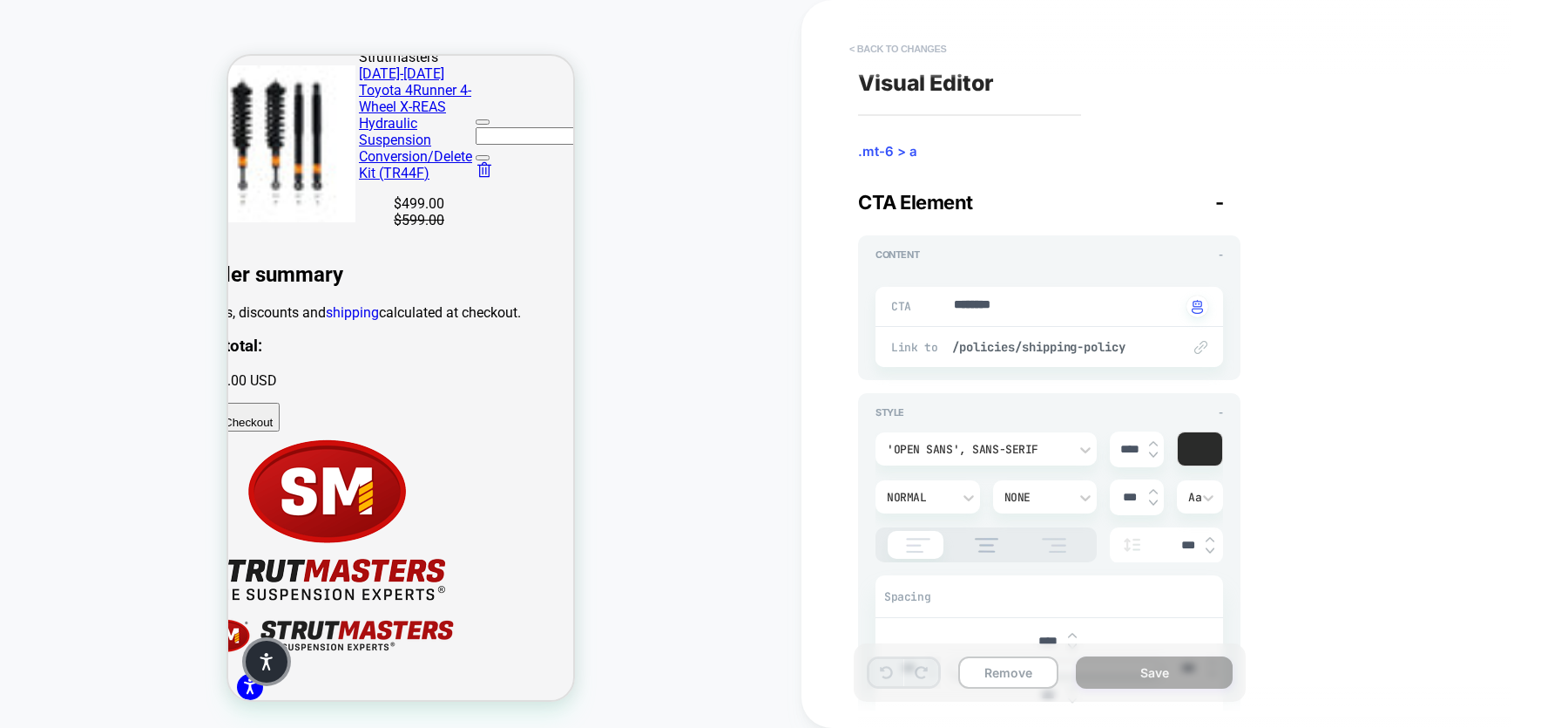
click at [913, 44] on button "< Back to changes" at bounding box center [897, 48] width 115 height 28
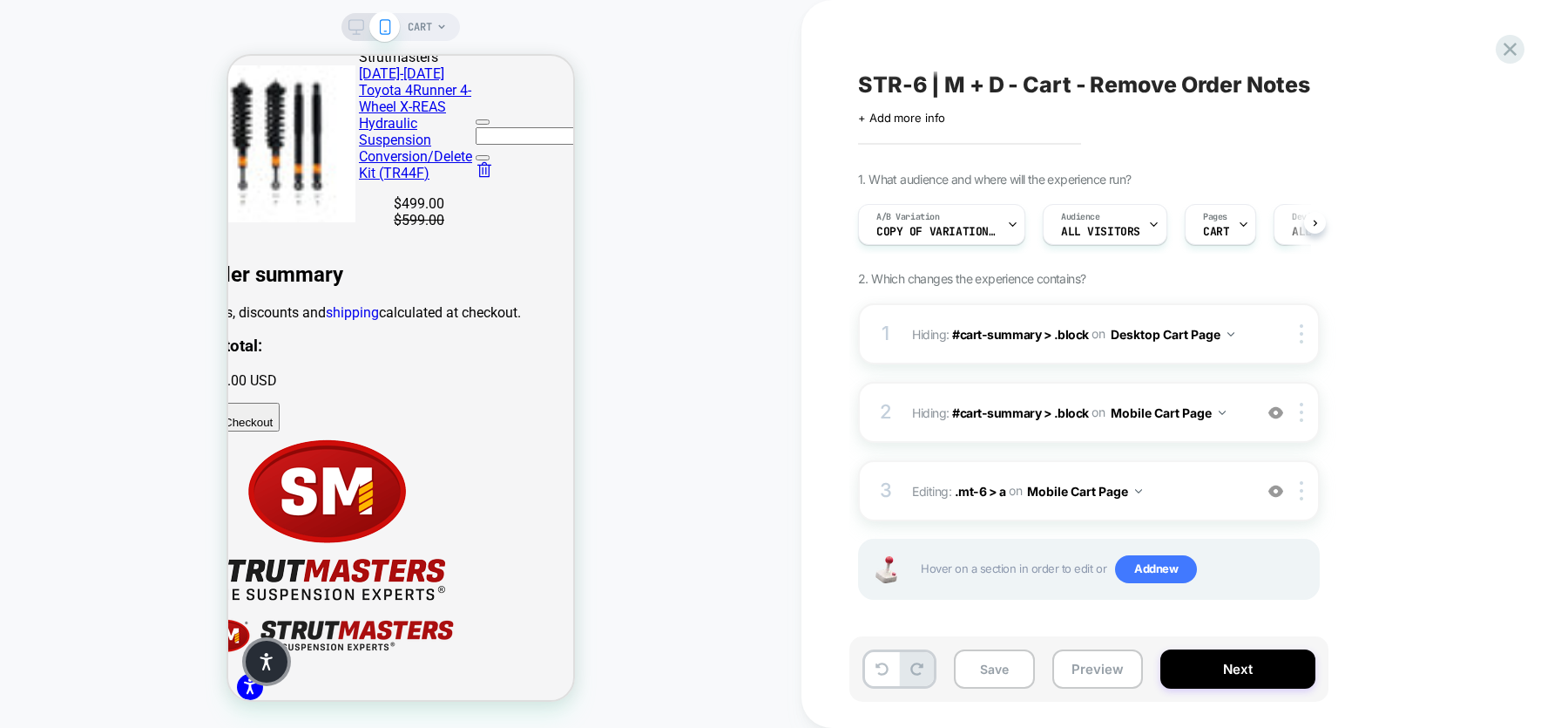
scroll to position [0, 1]
click at [360, 26] on icon at bounding box center [356, 28] width 16 height 16
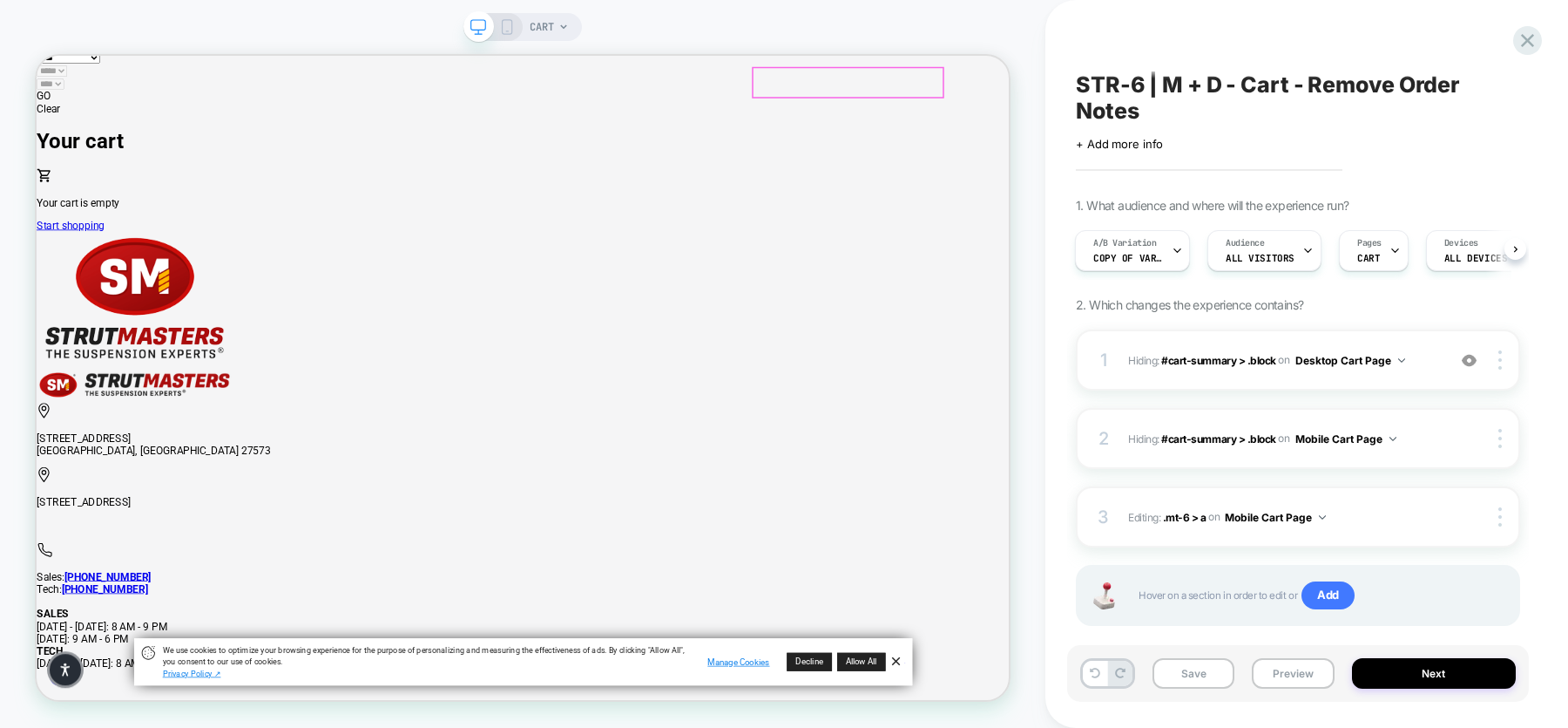
click at [58, 16] on link "Cart" at bounding box center [46, 7] width 21 height 17
click at [1225, 89] on div at bounding box center [1118, 91] width 252 height 38
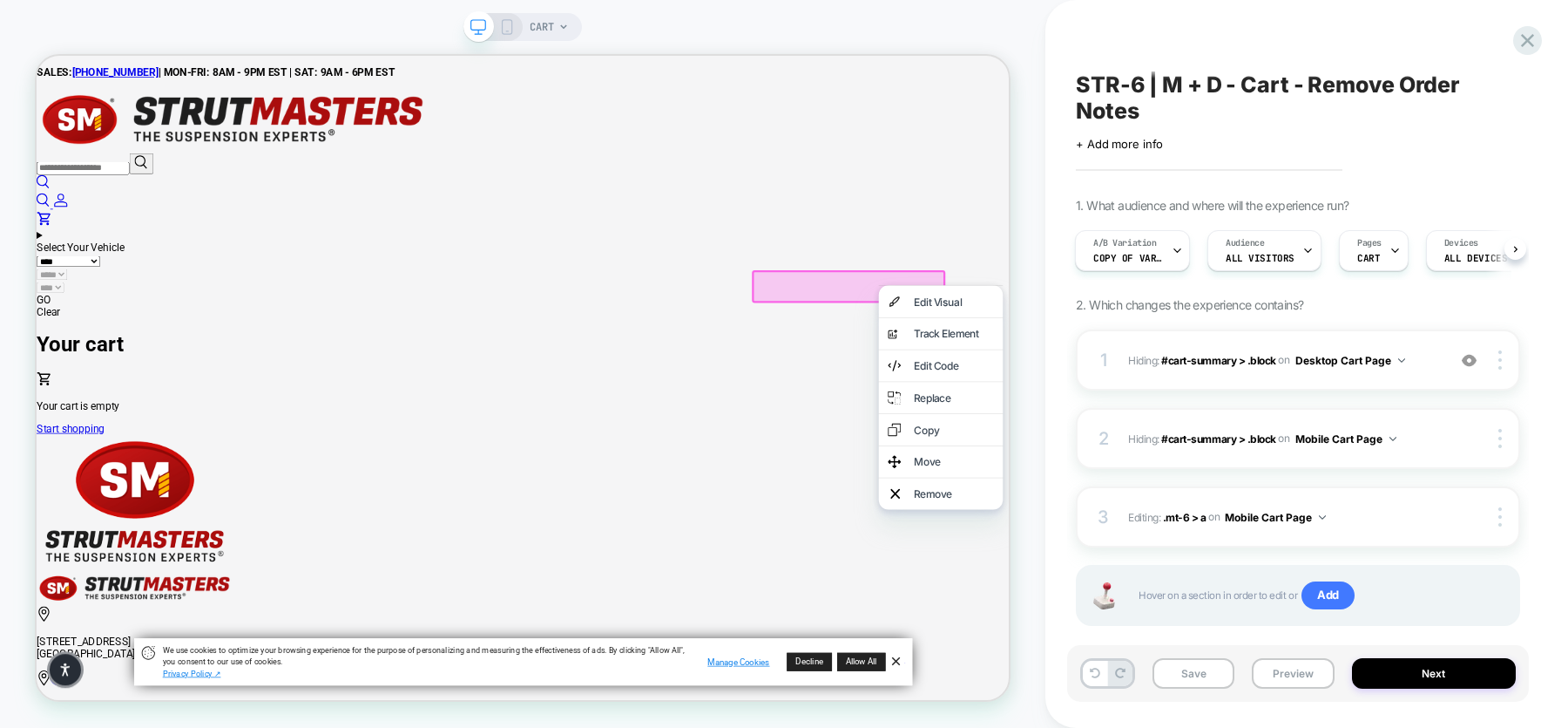
click at [128, 545] on link "Start shopping" at bounding box center [81, 553] width 90 height 17
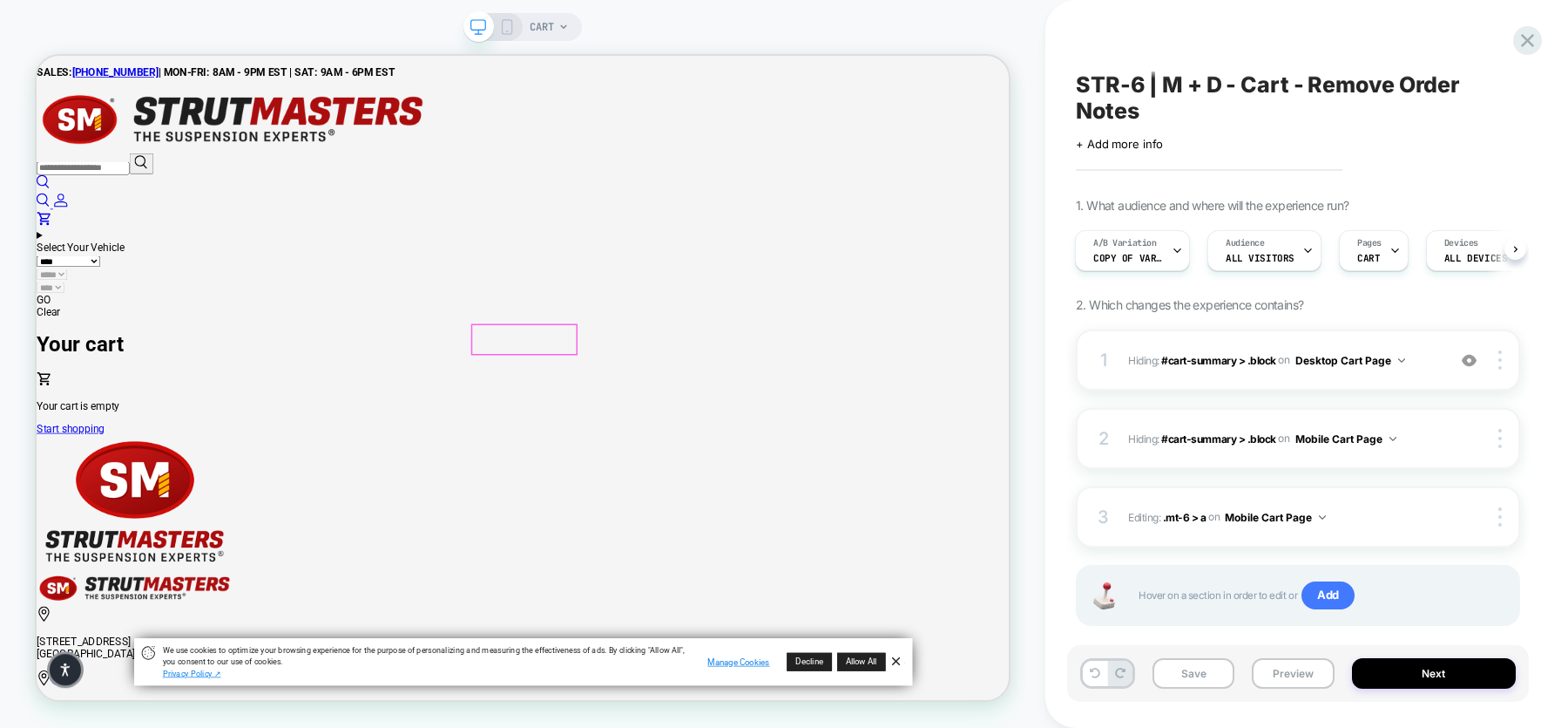
click at [701, 436] on div at bounding box center [686, 434] width 138 height 39
click at [769, 464] on div "Go to link" at bounding box center [801, 457] width 106 height 18
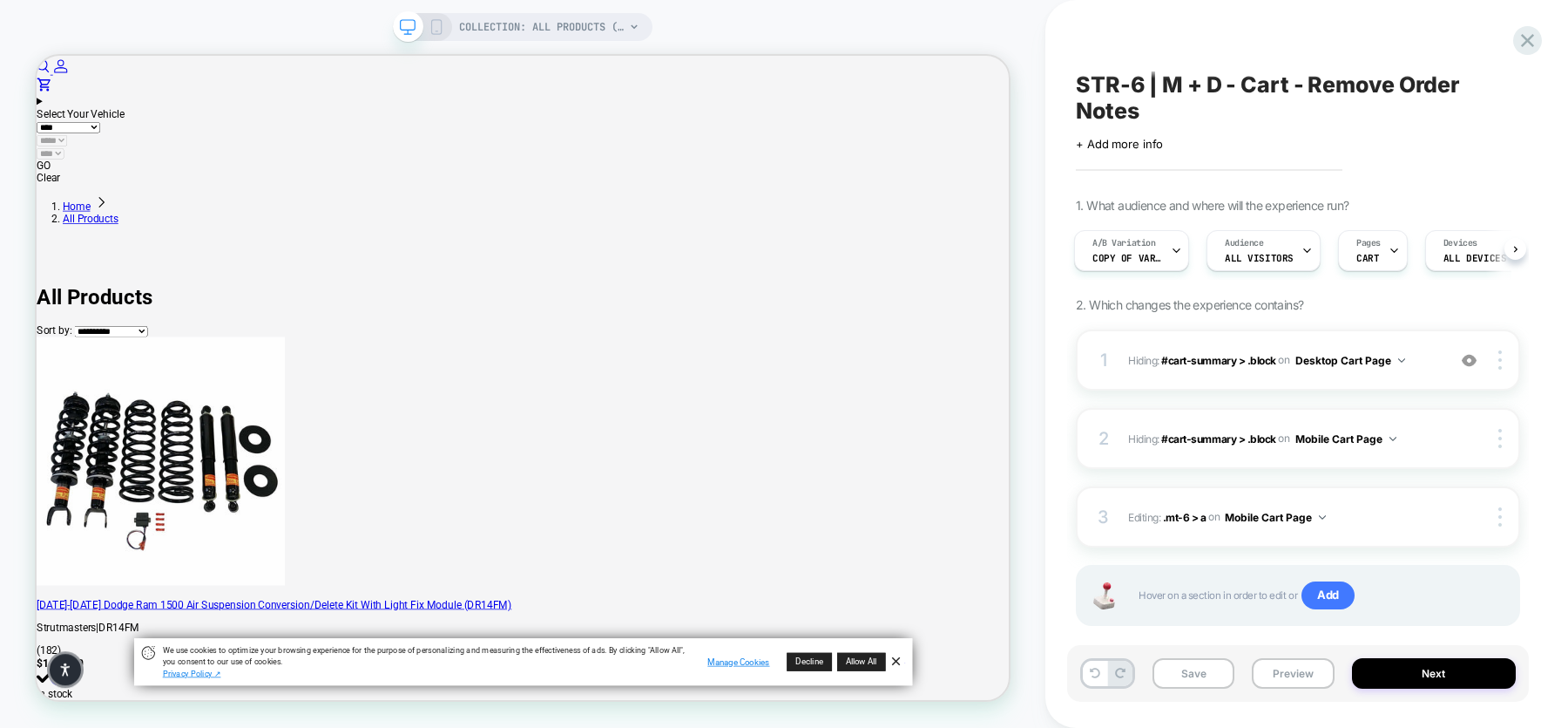
scroll to position [197, 0]
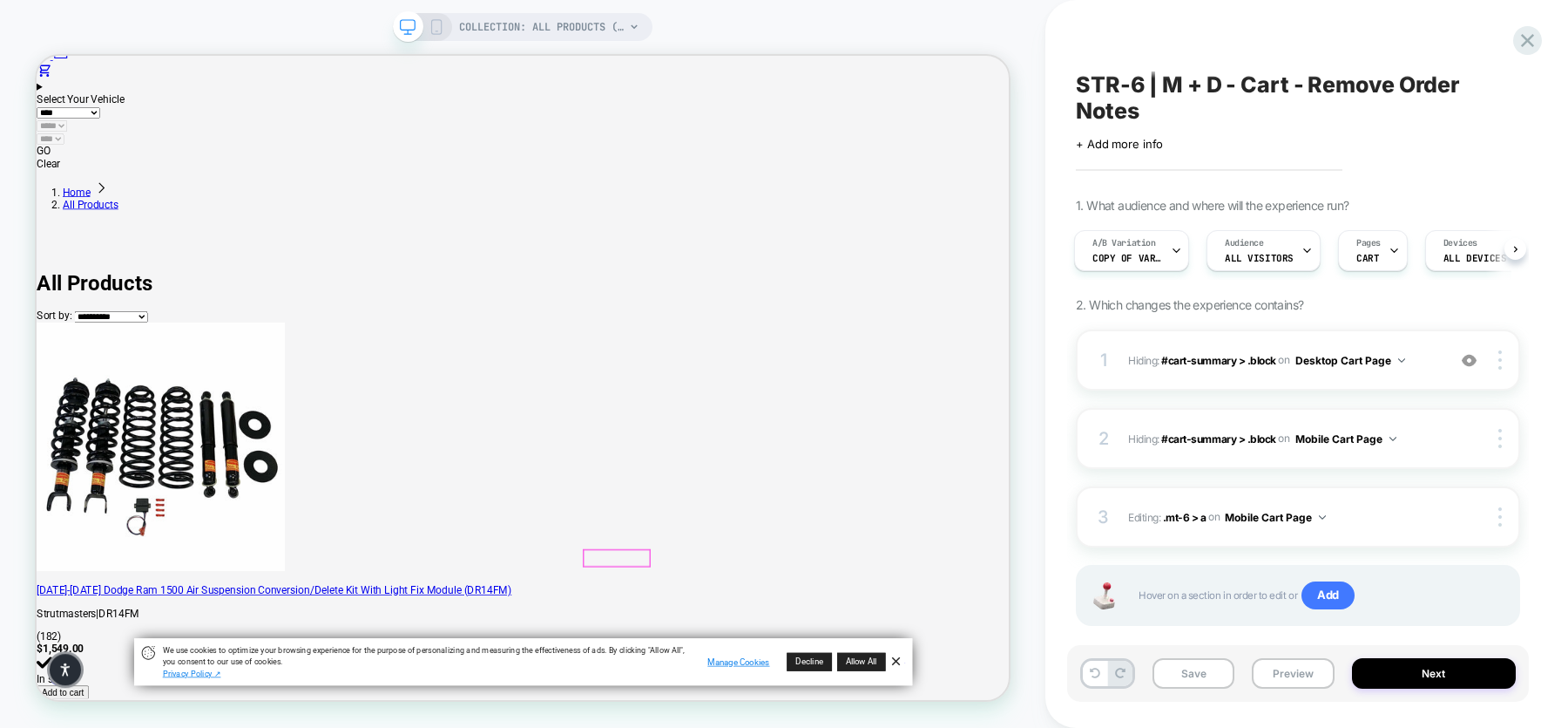
click at [808, 725] on div at bounding box center [810, 725] width 87 height 21
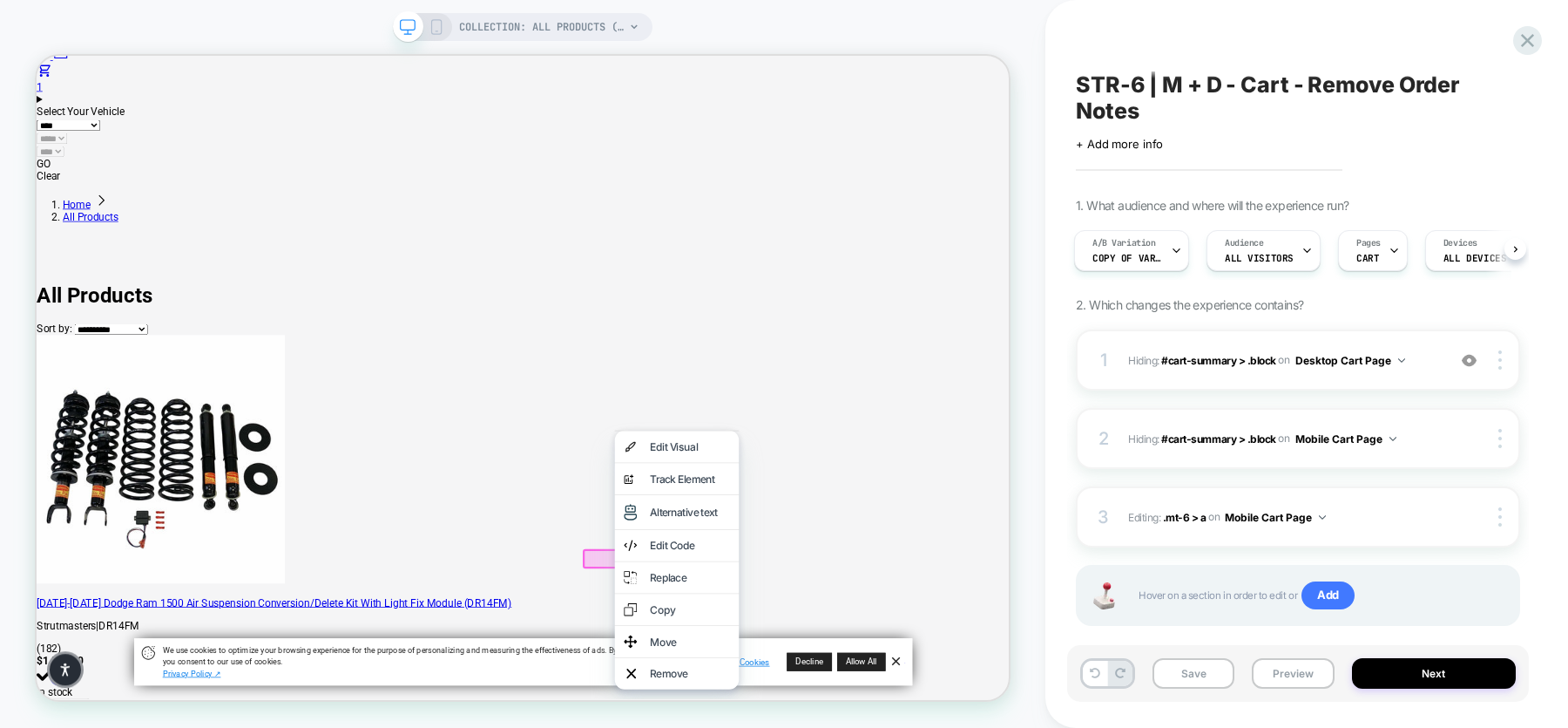
click at [777, 713] on div at bounding box center [811, 726] width 92 height 27
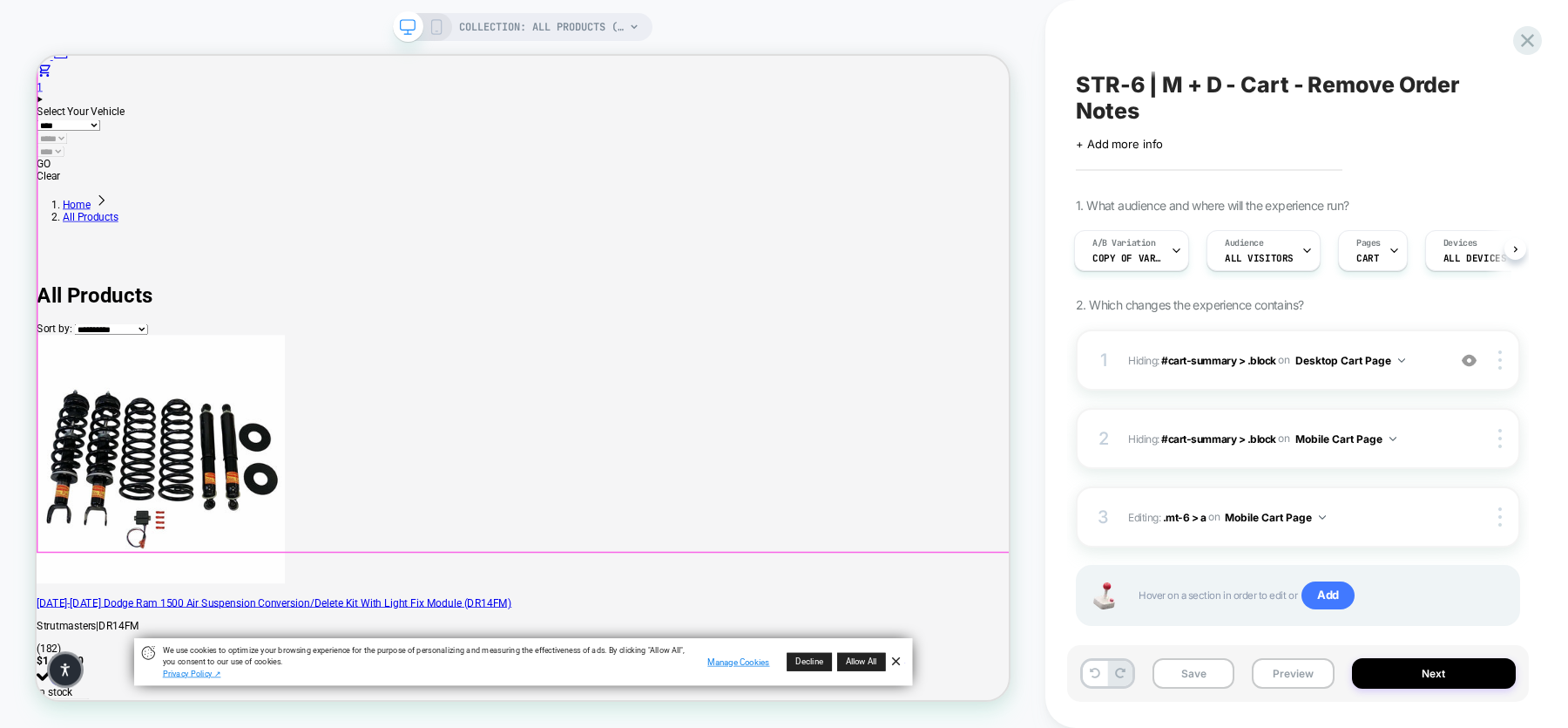
scroll to position [0, 0]
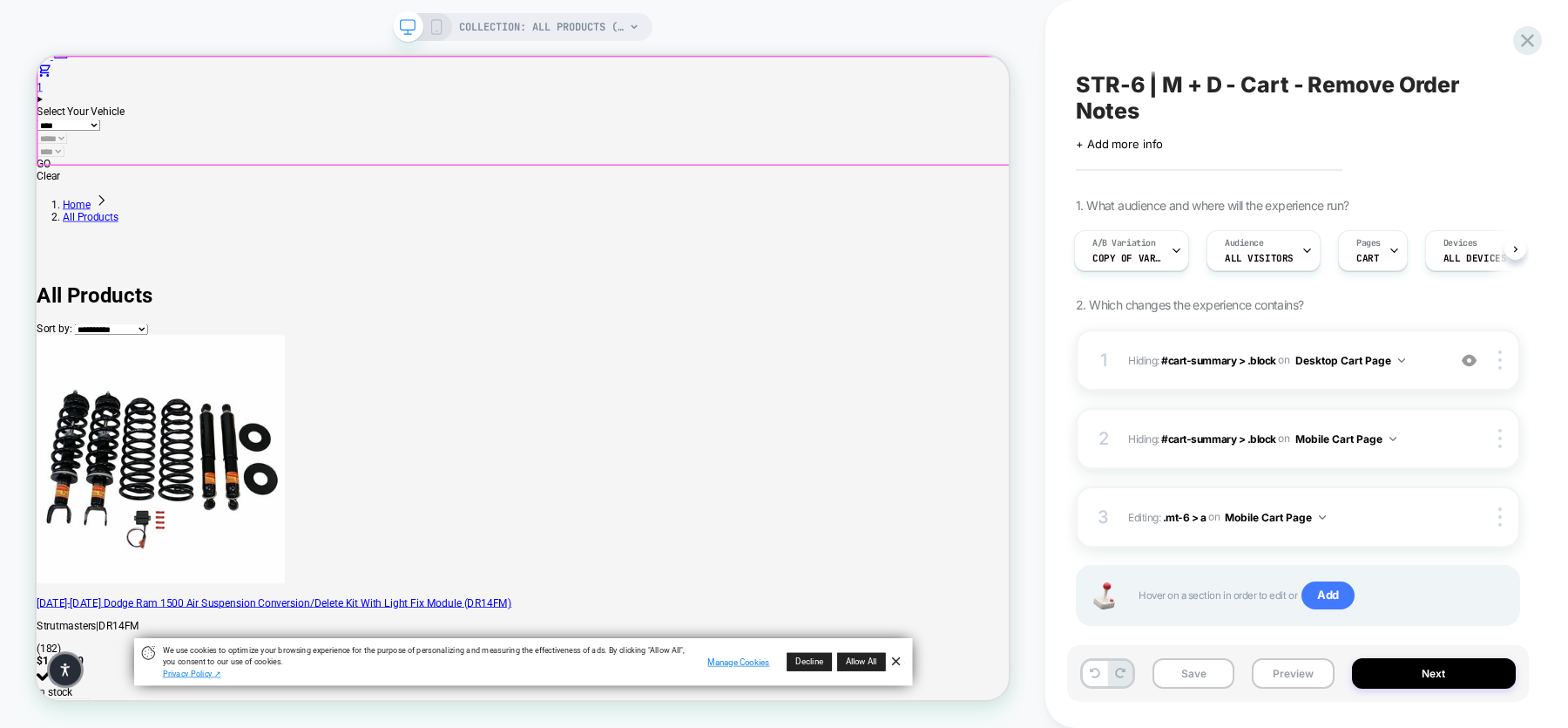
click at [1212, 81] on div at bounding box center [686, 130] width 1297 height 143
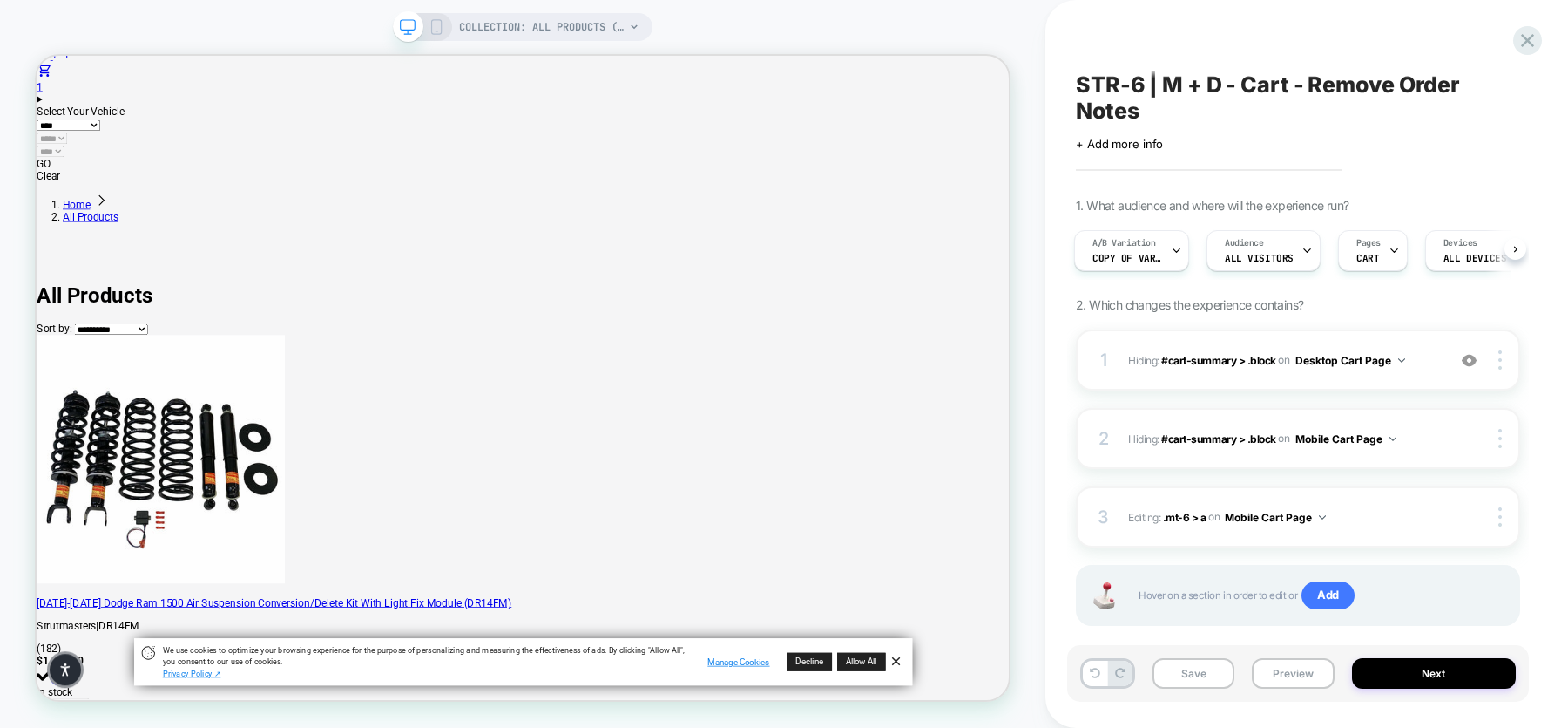
click at [630, 28] on icon at bounding box center [634, 27] width 11 height 11
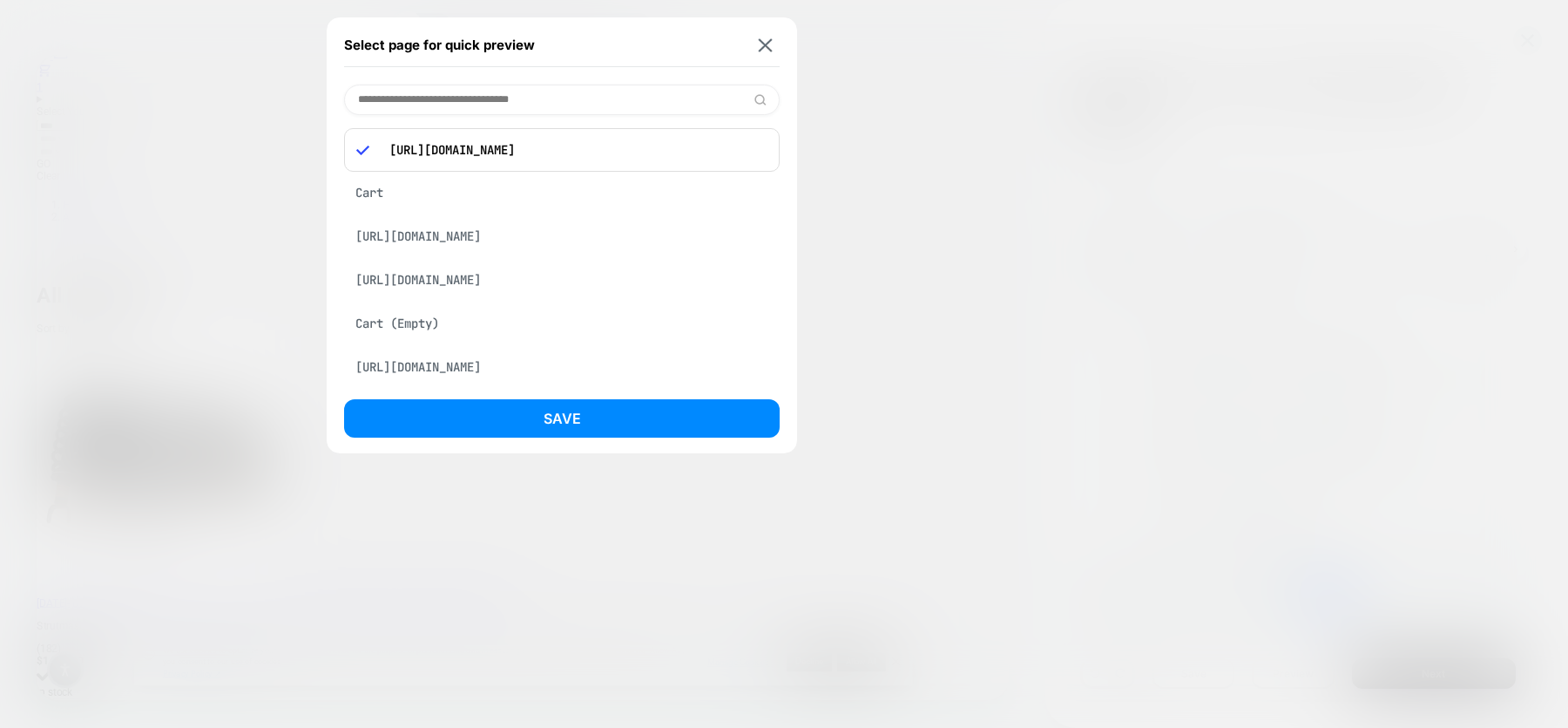
click at [387, 197] on div "Cart" at bounding box center [563, 193] width 436 height 33
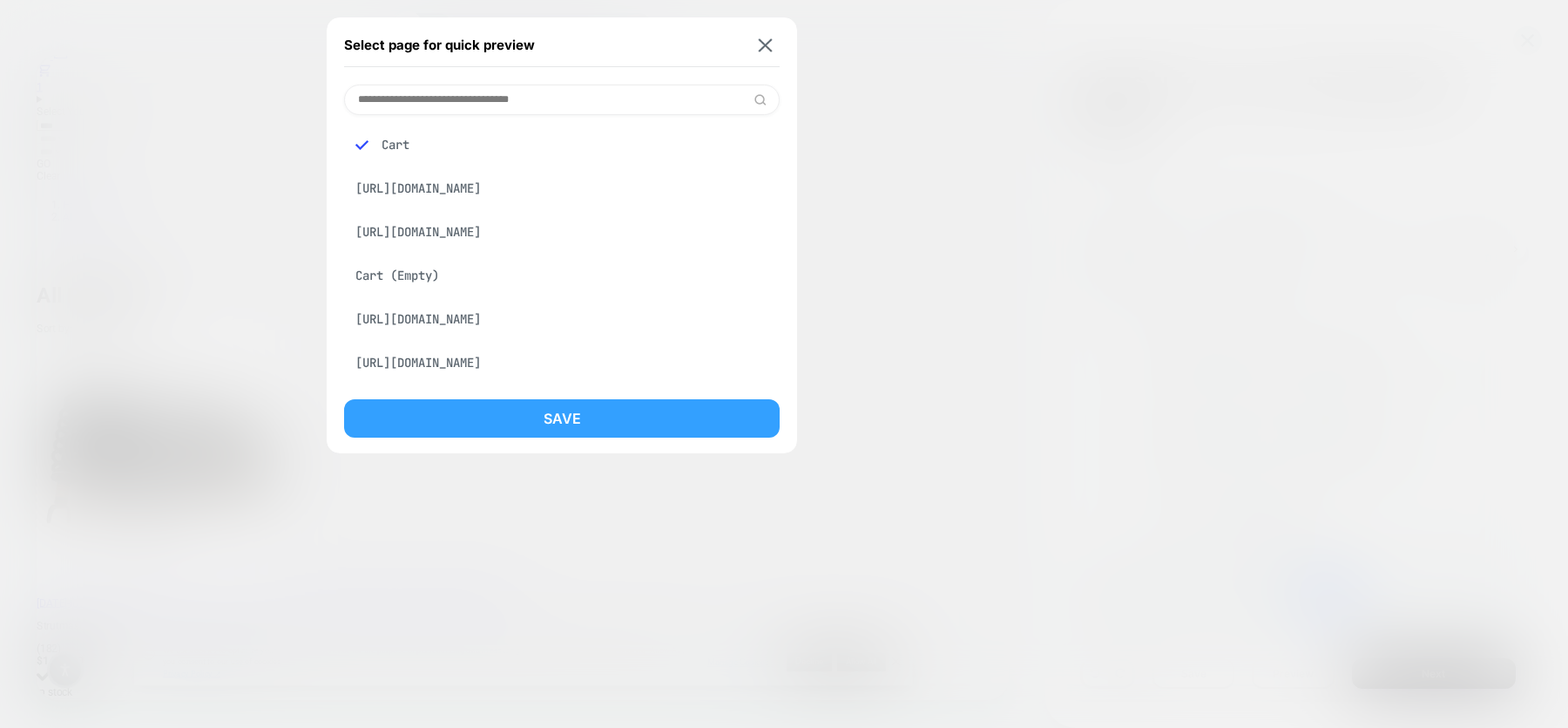
click at [578, 411] on button "Save" at bounding box center [563, 418] width 436 height 38
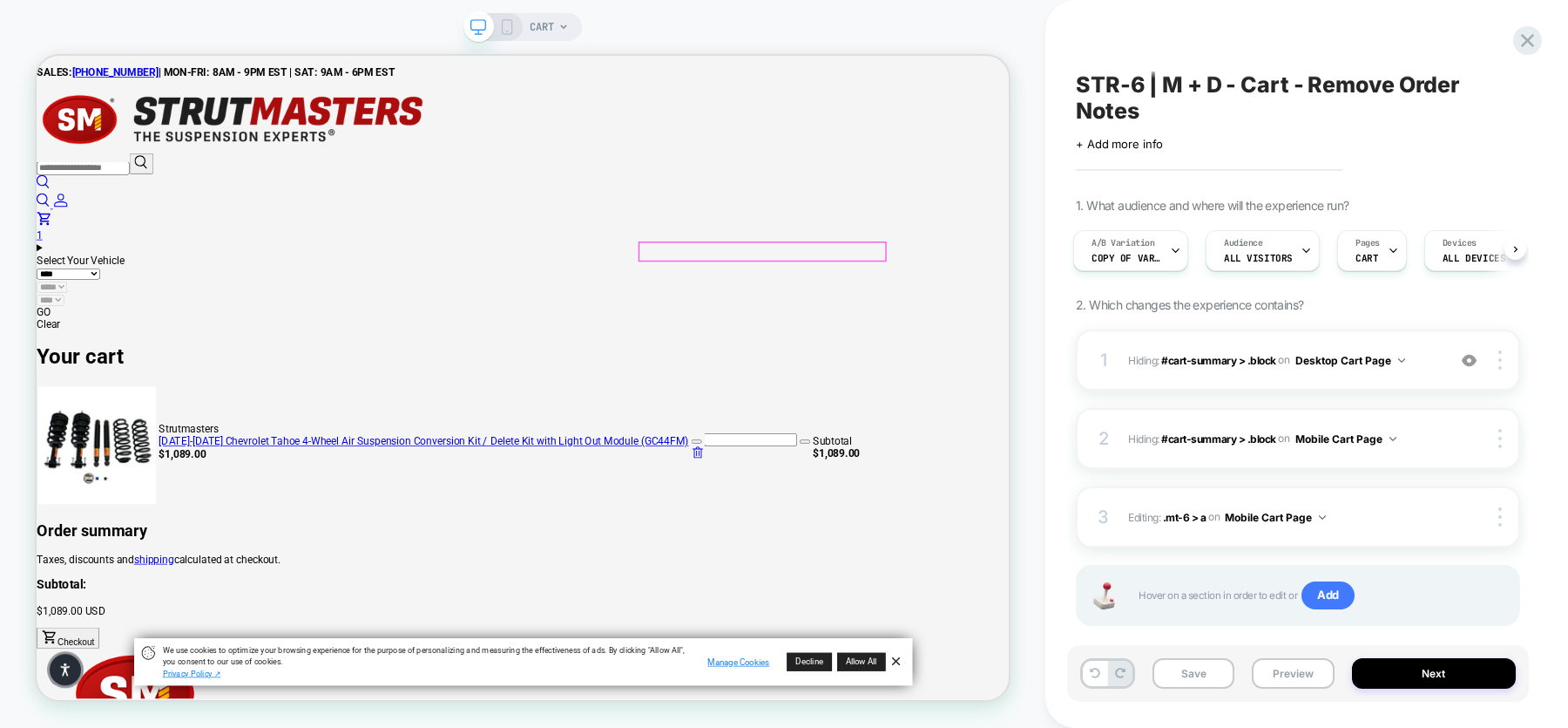
scroll to position [0, 0]
click at [220, 719] on link "shipping" at bounding box center [192, 727] width 53 height 17
click at [1008, 362] on div at bounding box center [1007, 361] width 56 height 20
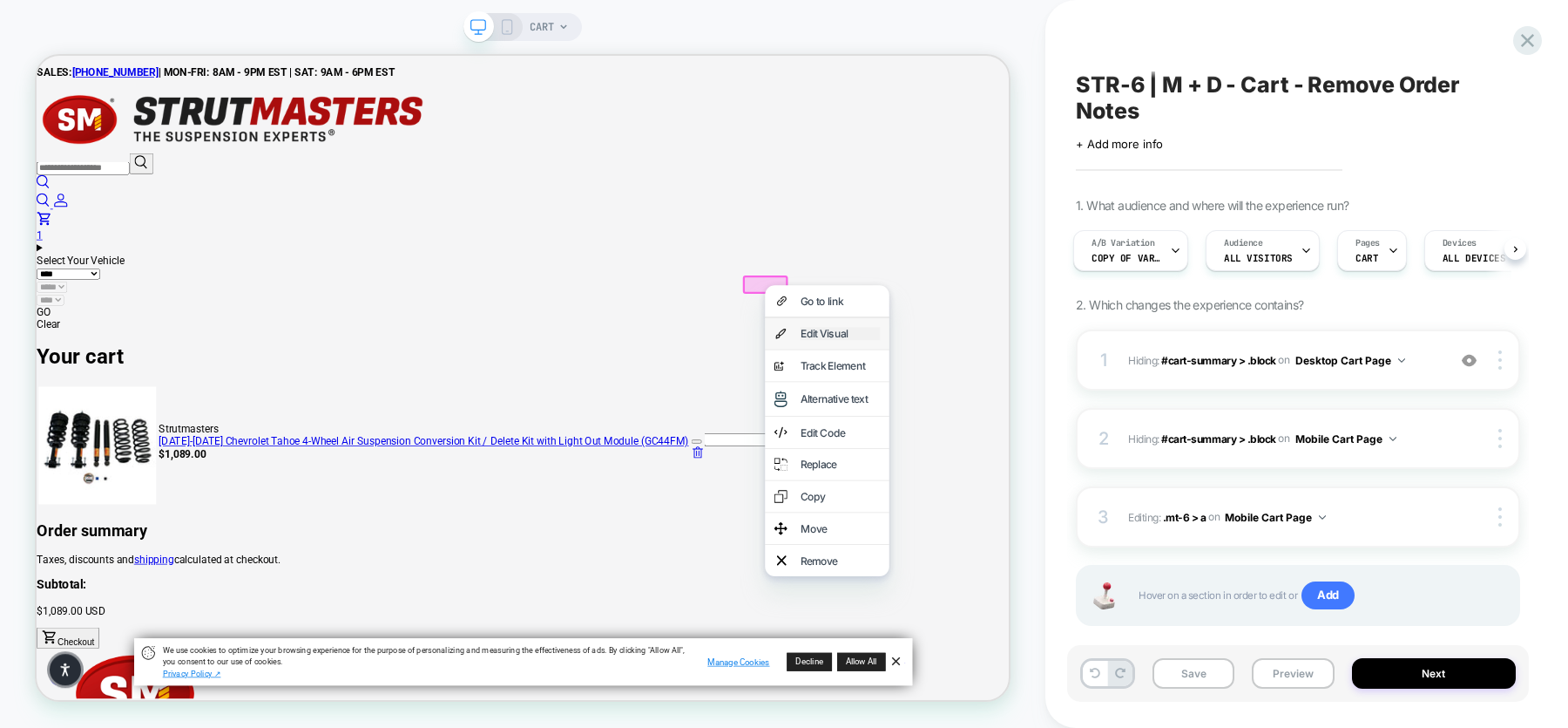
click at [1095, 435] on div "Edit Visual" at bounding box center [1108, 426] width 106 height 18
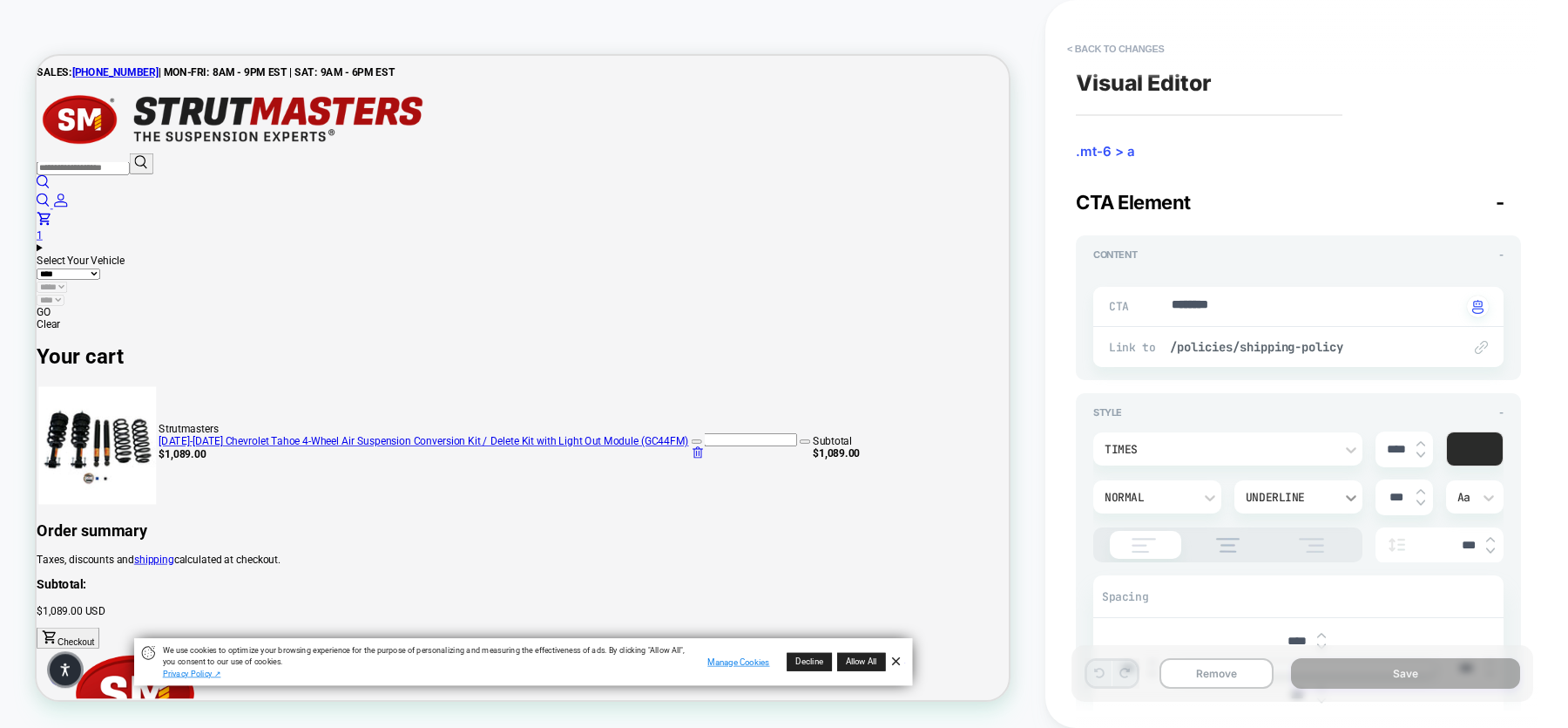
click at [1342, 500] on icon at bounding box center [1351, 498] width 18 height 18
click at [1272, 342] on div "None" at bounding box center [1298, 340] width 114 height 36
click at [1351, 670] on button "Save" at bounding box center [1405, 673] width 229 height 30
type textarea "*"
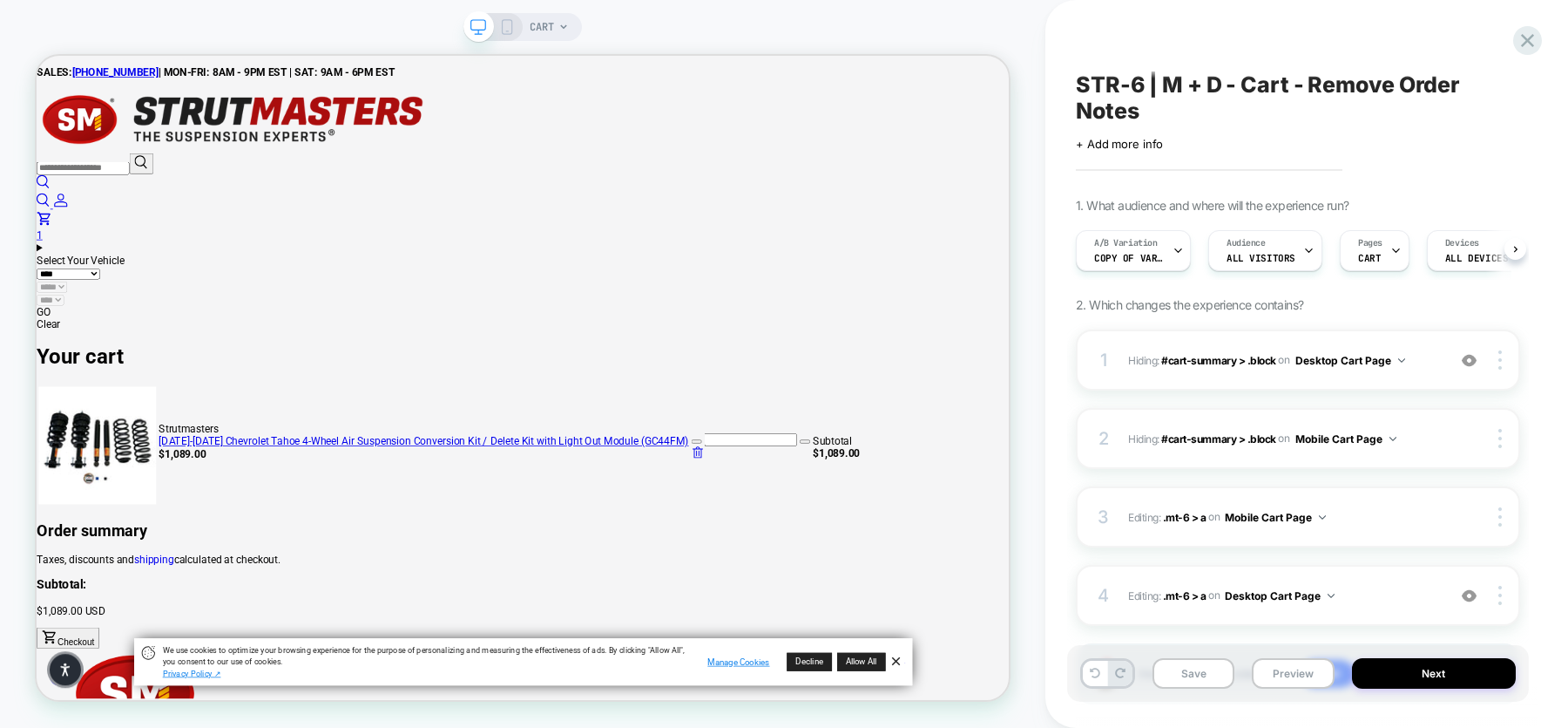
scroll to position [0, 1]
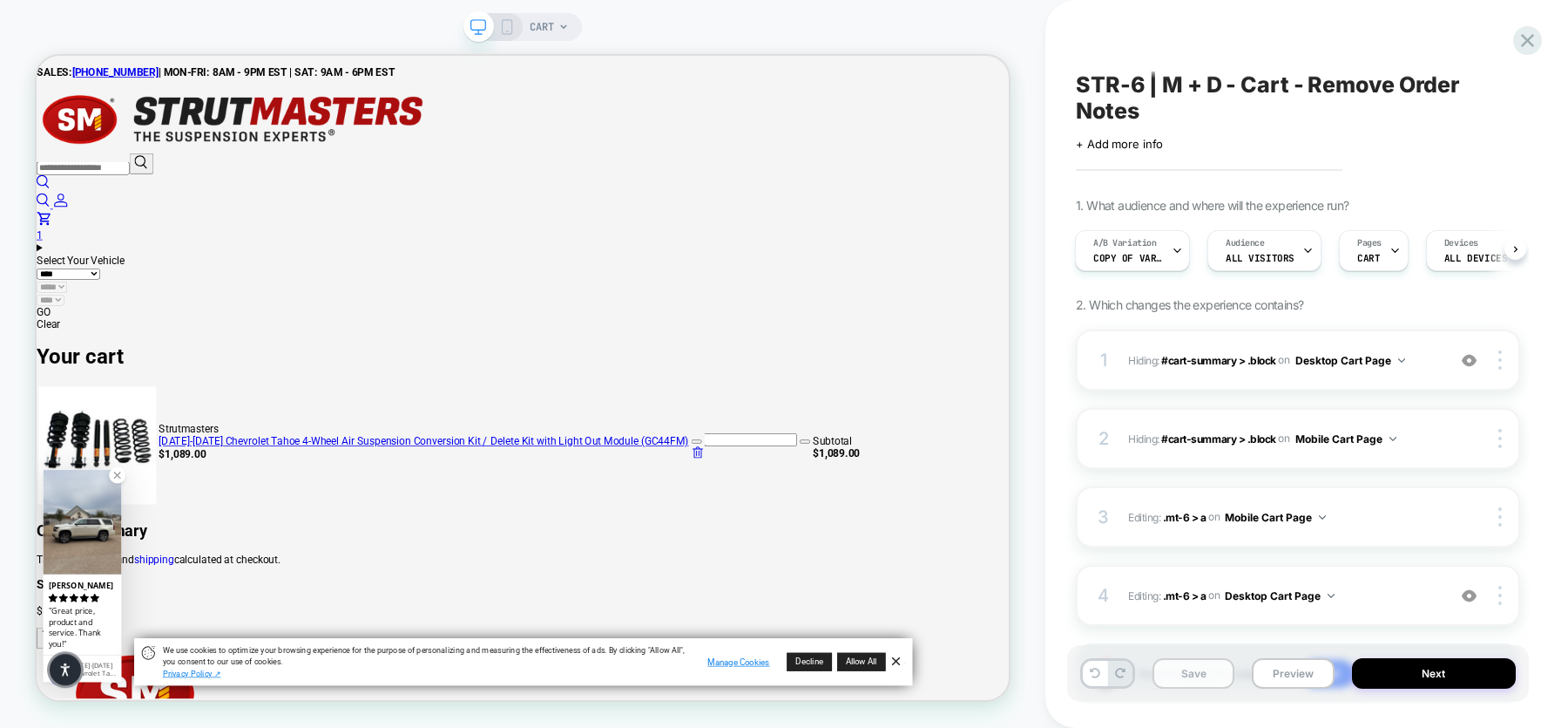
click at [1191, 671] on button "Save" at bounding box center [1193, 673] width 81 height 30
click at [1535, 35] on icon at bounding box center [1528, 40] width 24 height 24
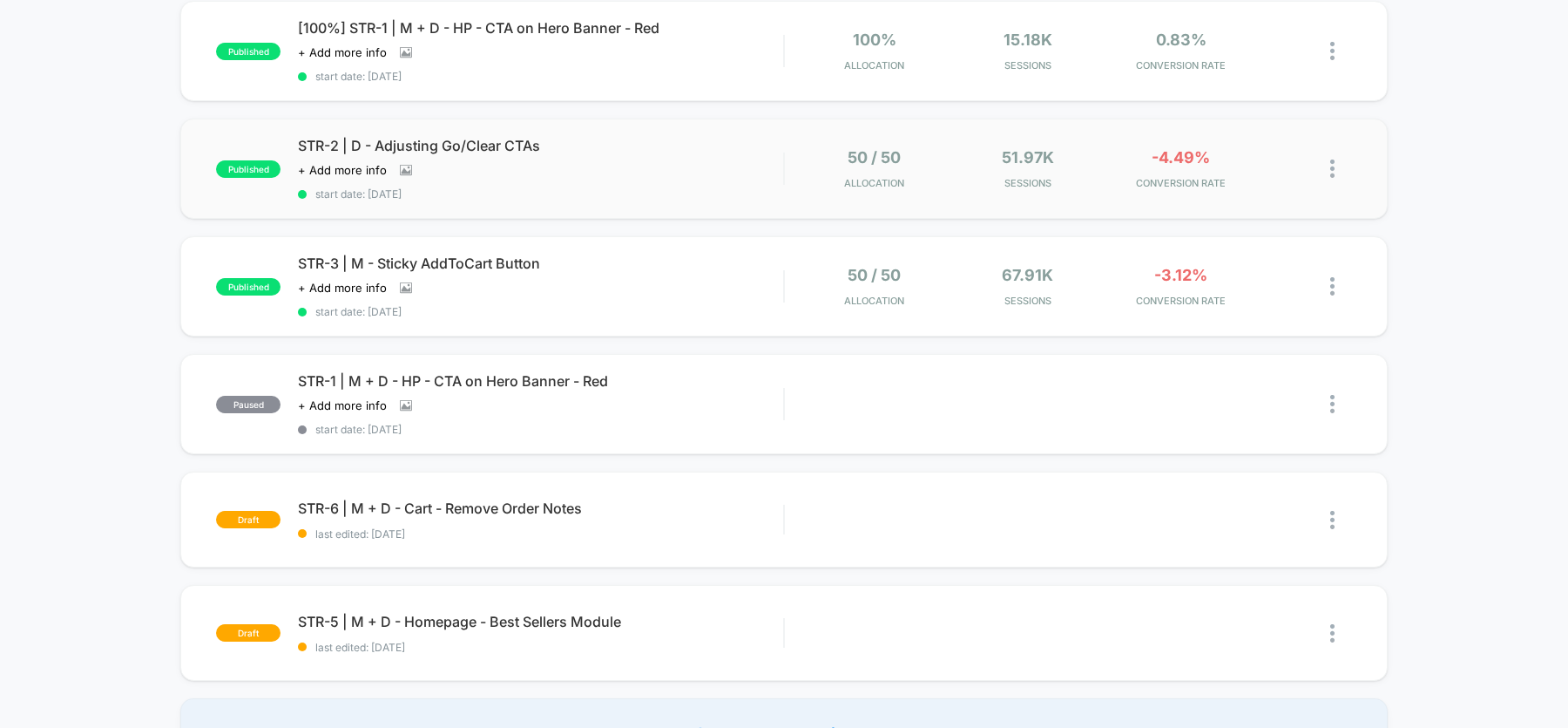
scroll to position [309, 0]
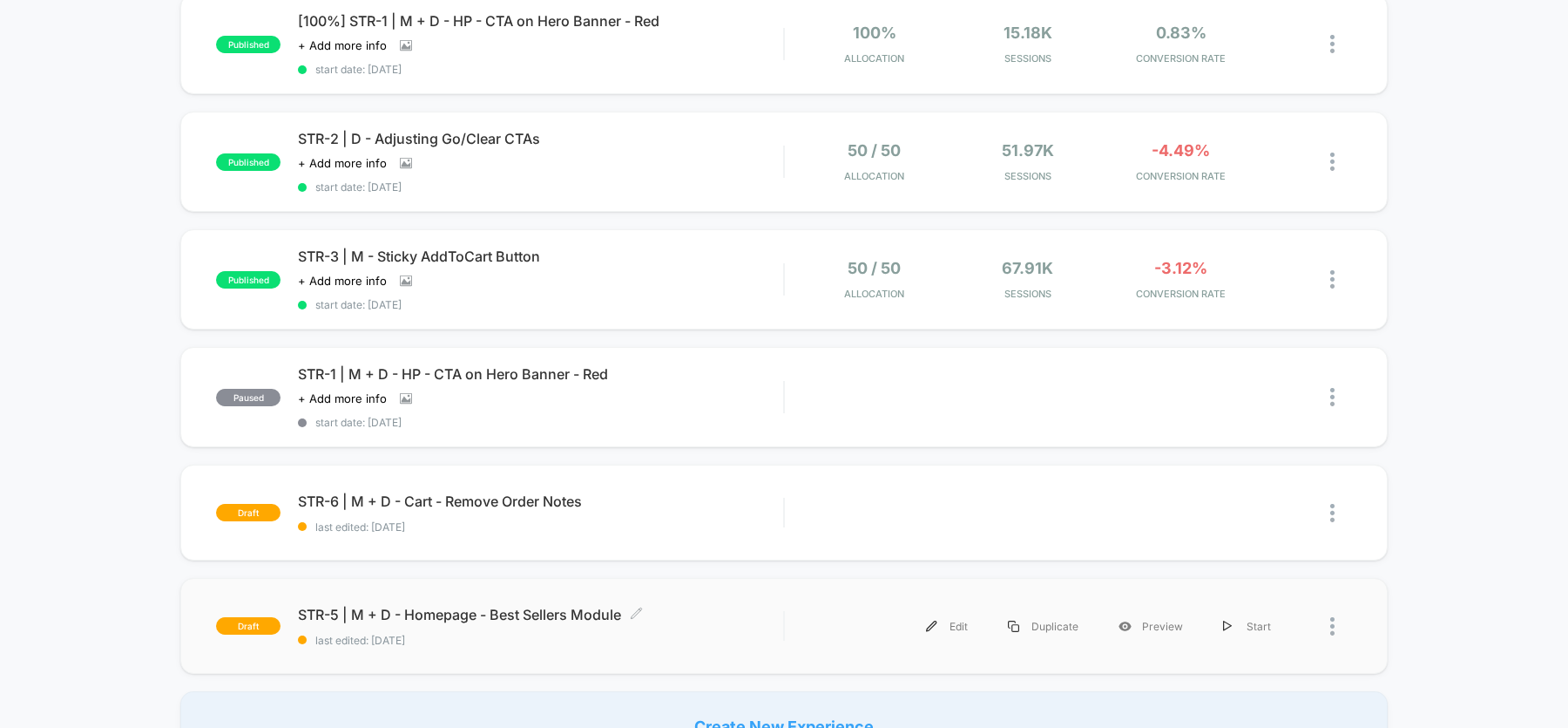
click at [492, 616] on div "STR-5 | M + D - Homepage - Best Sellers Module Click to edit experience details…" at bounding box center [540, 627] width 485 height 41
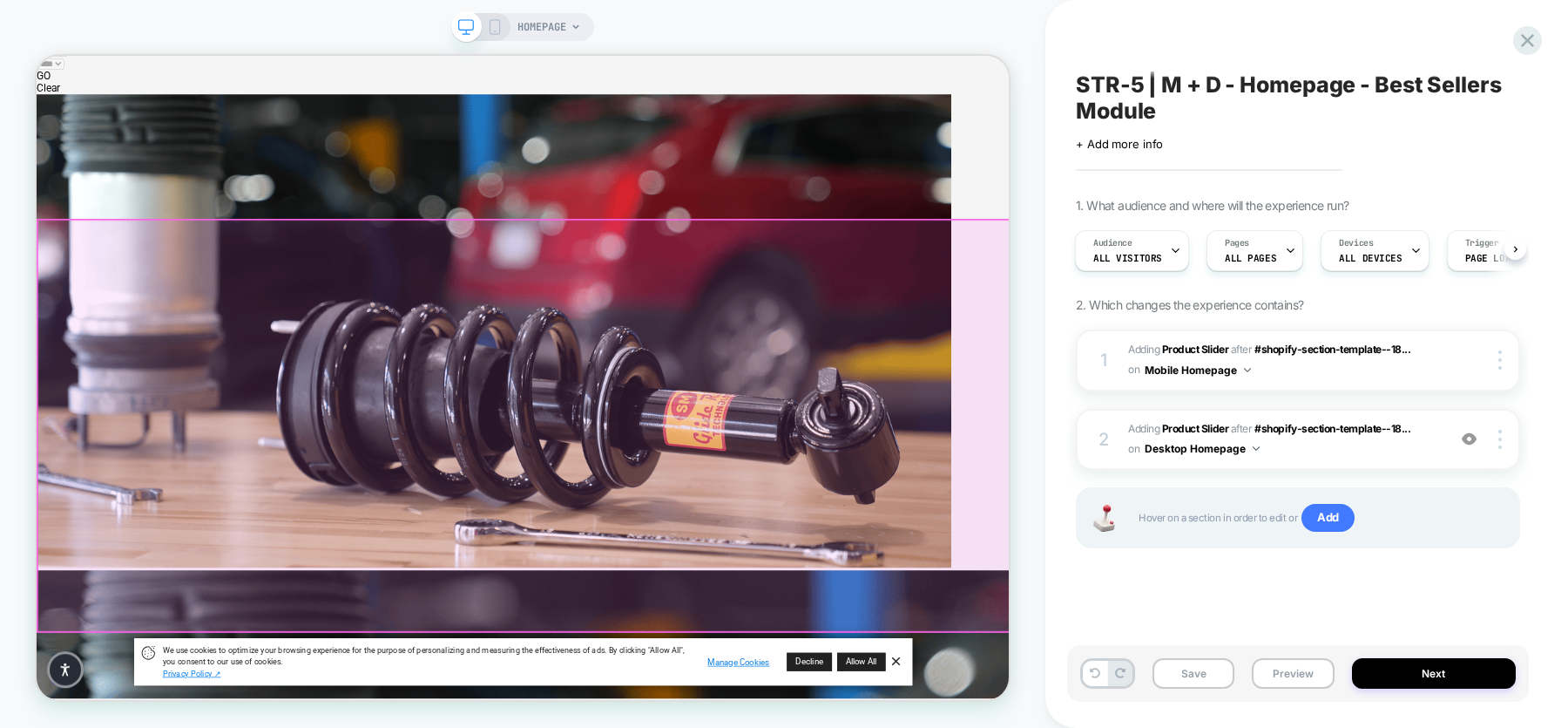
scroll to position [301, 0]
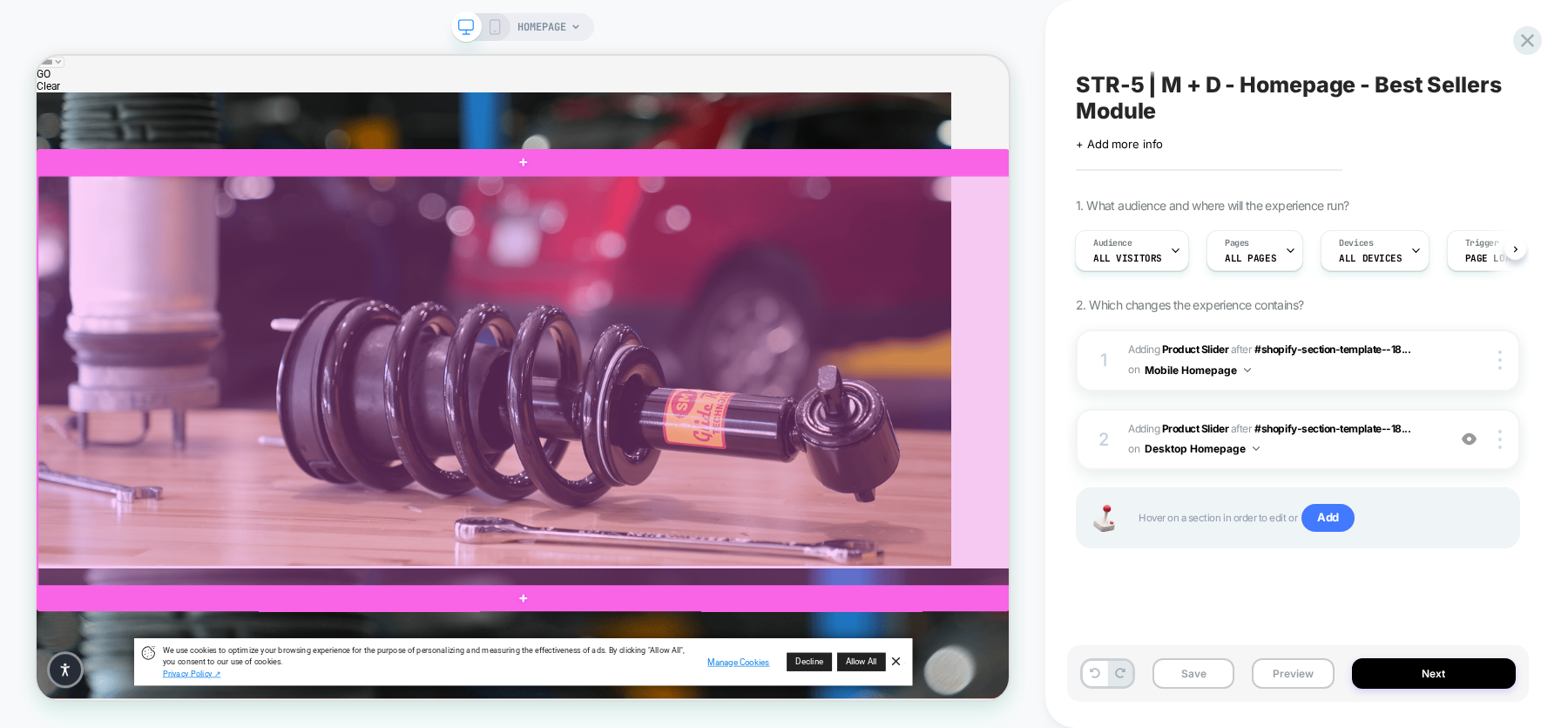
click at [1147, 399] on div at bounding box center [686, 490] width 1297 height 548
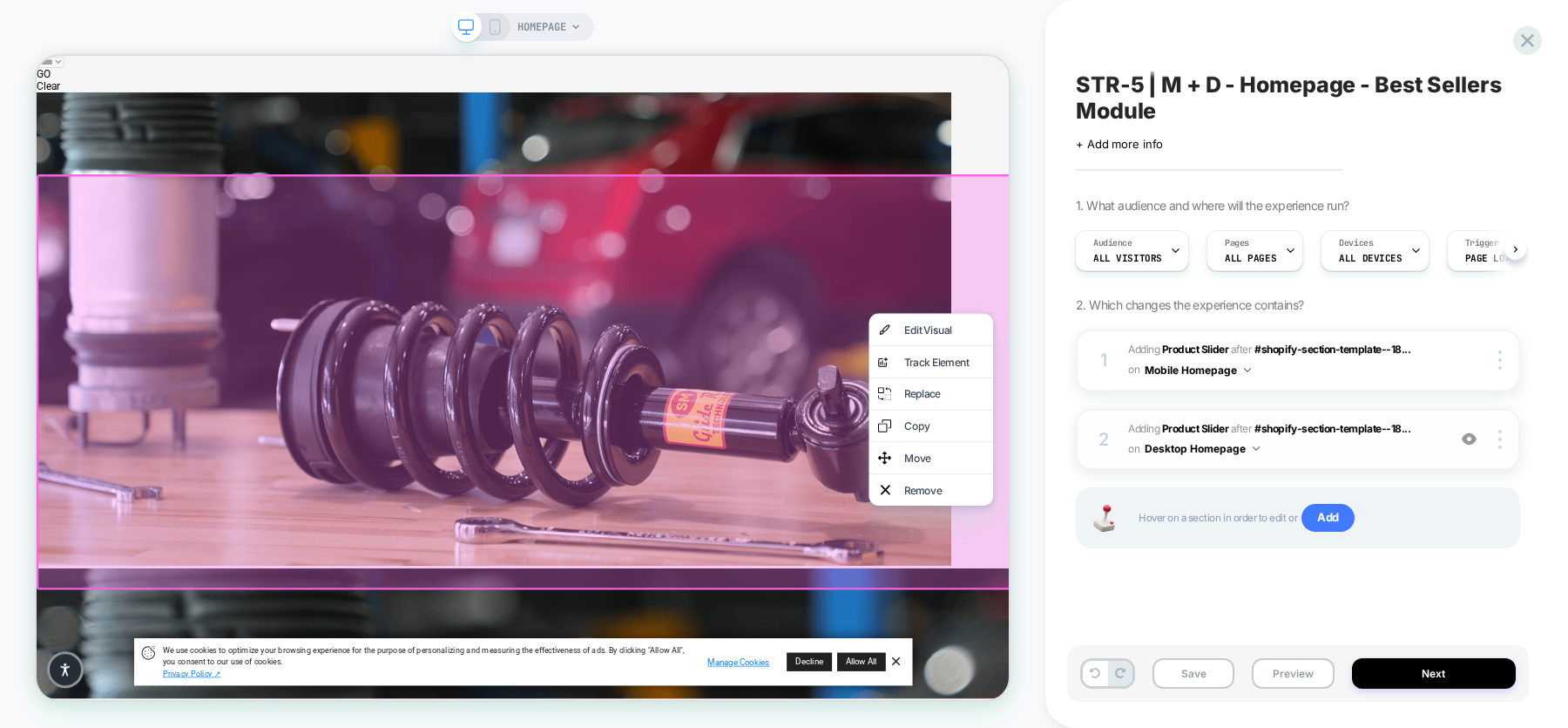
click at [1324, 444] on span "#_loomi_addon_1758646192532 Adding Product Slider AFTER #shopify-section-templa…" at bounding box center [1282, 440] width 309 height 41
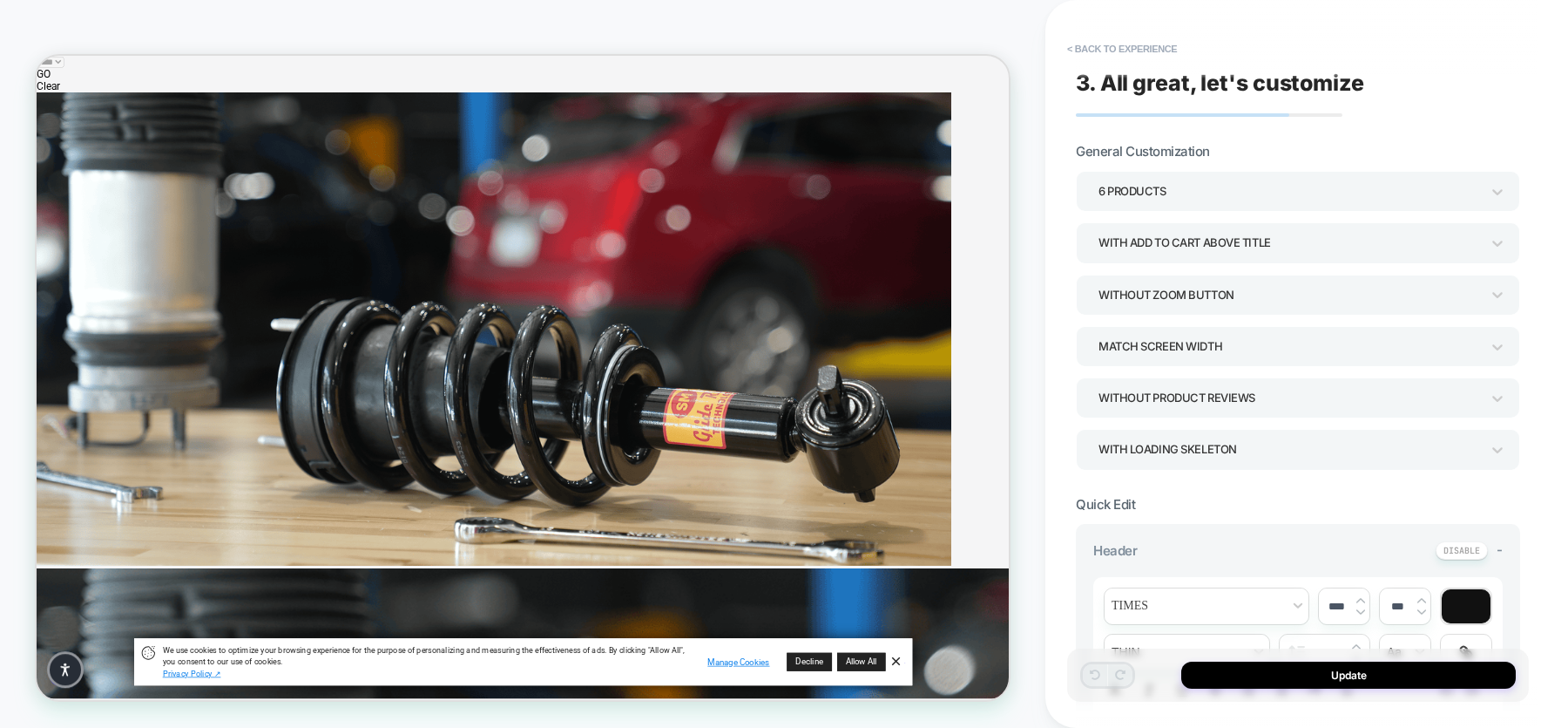
scroll to position [362, 0]
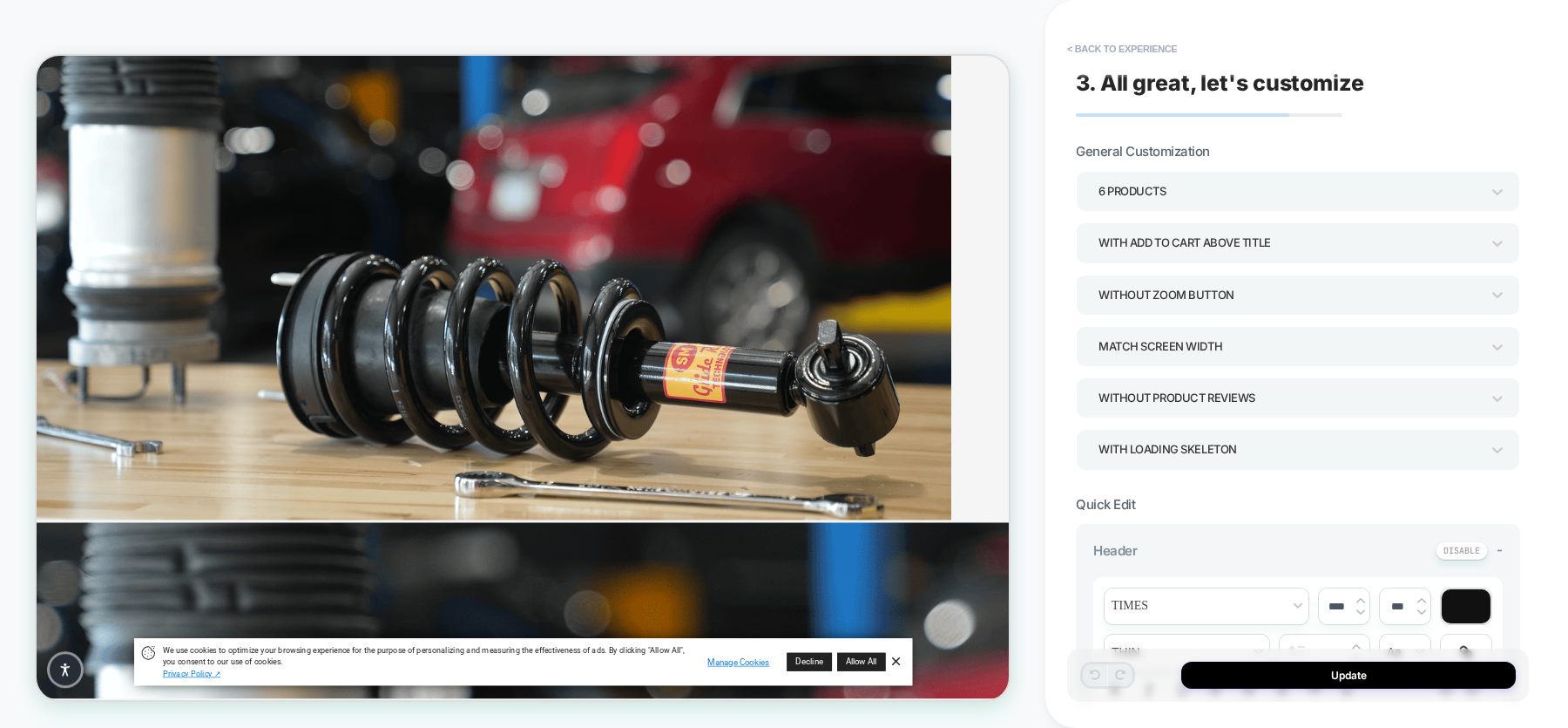
click at [1196, 175] on div "6 Products" at bounding box center [1298, 191] width 445 height 40
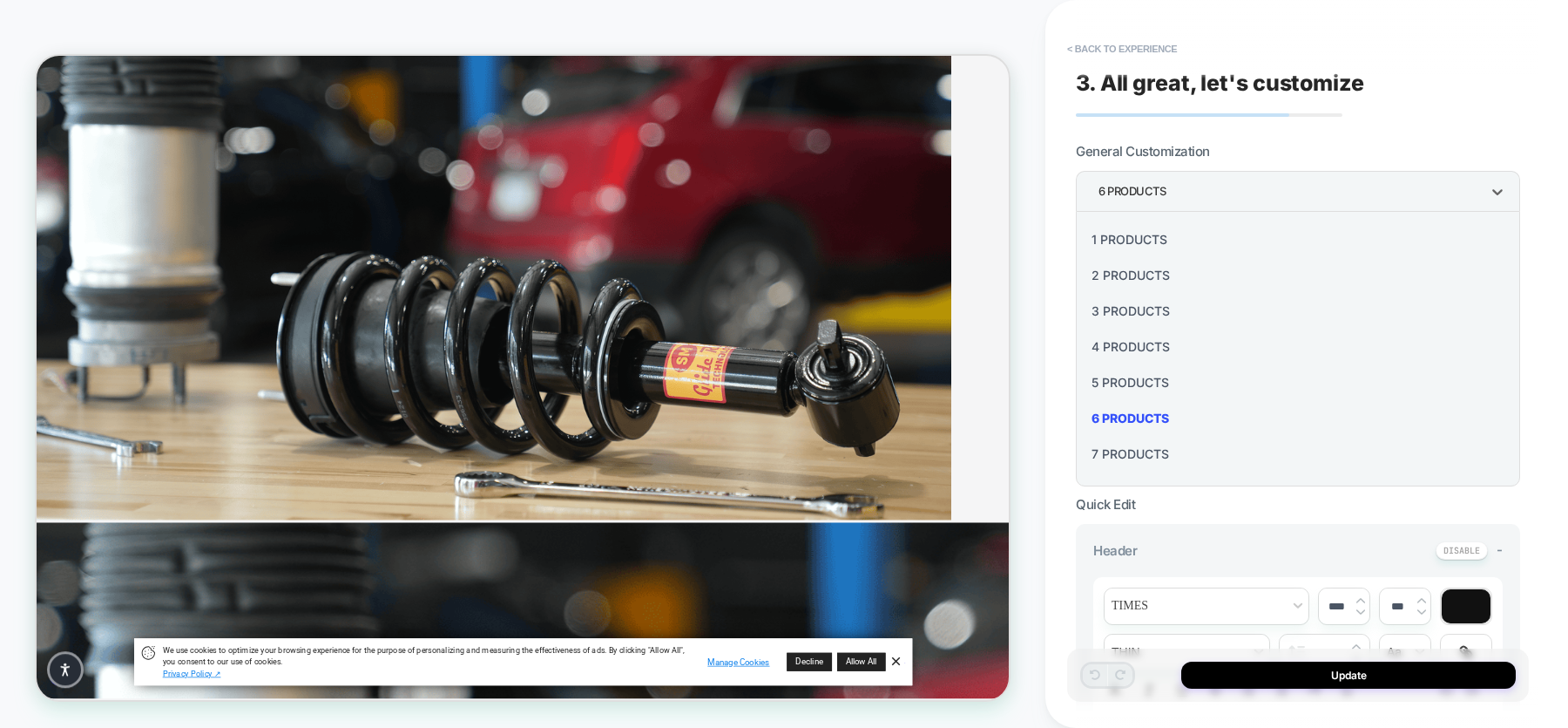
click at [1393, 120] on div at bounding box center [784, 364] width 1568 height 728
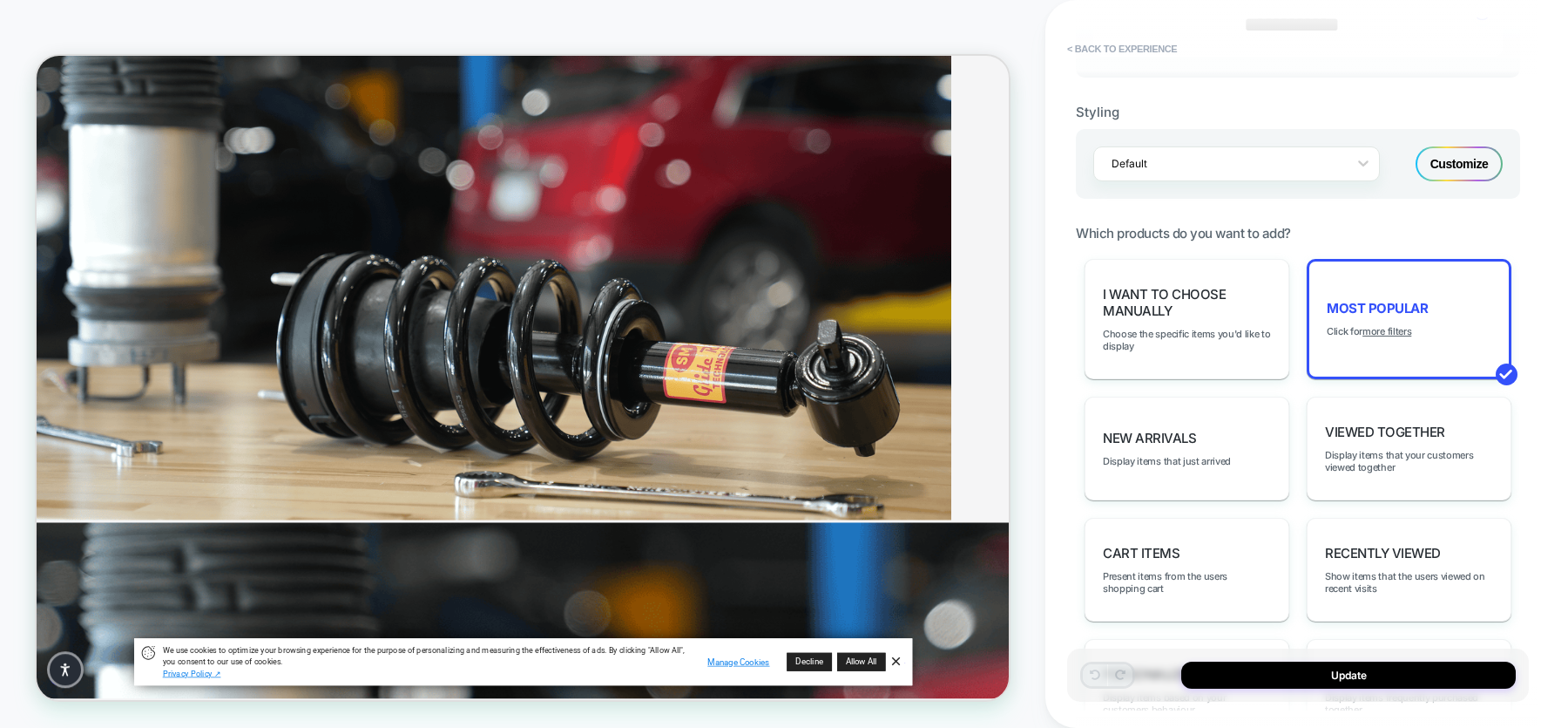
scroll to position [722, 0]
click at [1139, 44] on button "< Back to experience" at bounding box center [1122, 48] width 128 height 28
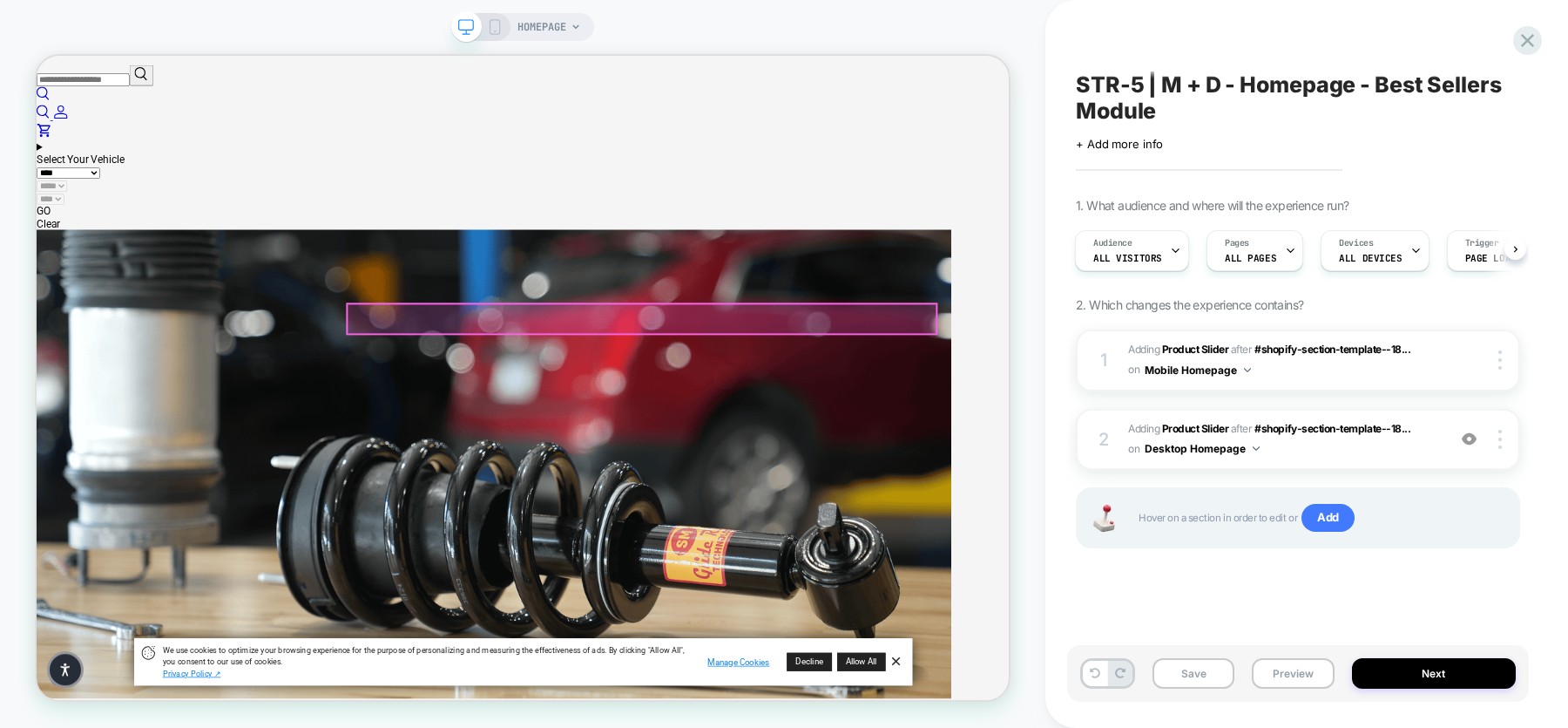
scroll to position [0, 0]
